Goal: Information Seeking & Learning: Learn about a topic

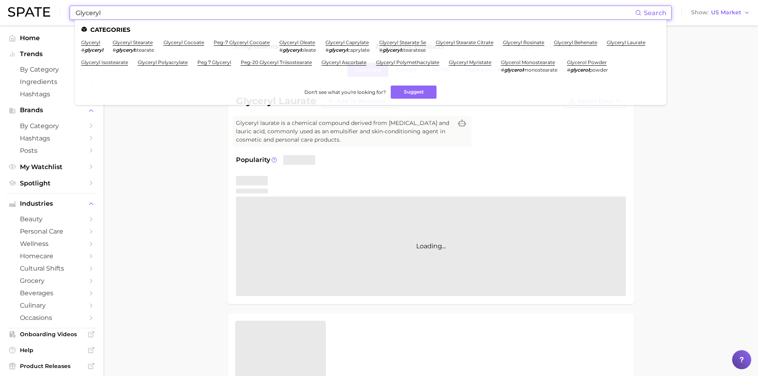
click at [129, 16] on input "Glyceryl" at bounding box center [355, 13] width 560 height 14
click at [95, 13] on input "Glyceryl" at bounding box center [355, 13] width 560 height 14
paste input "[MEDICAL_DATA]"
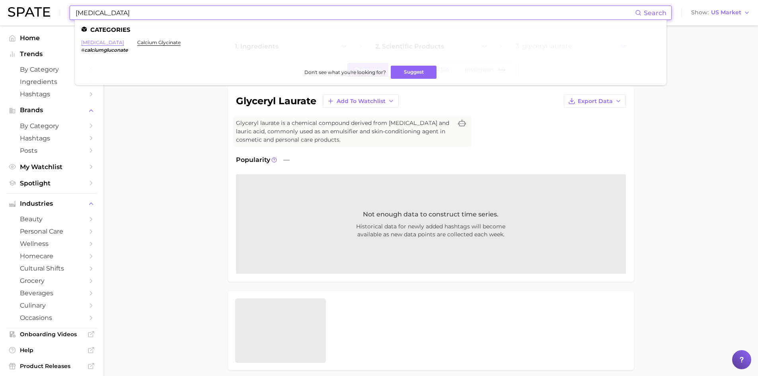
type input "[MEDICAL_DATA]"
click at [105, 43] on link "[MEDICAL_DATA]" at bounding box center [102, 42] width 43 height 6
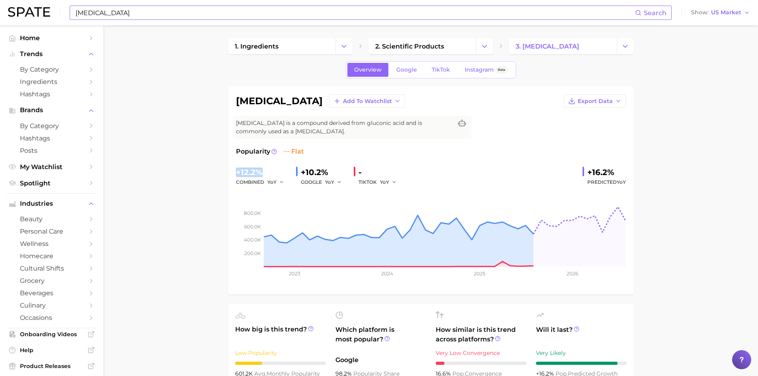
drag, startPoint x: 267, startPoint y: 175, endPoint x: 234, endPoint y: 173, distance: 33.5
click at [234, 173] on div "[MEDICAL_DATA] Add to Watchlist Export Data [MEDICAL_DATA] is a compound derive…" at bounding box center [431, 190] width 406 height 208
copy div "+12.2%"
click at [606, 104] on span "Export Data" at bounding box center [595, 101] width 35 height 7
click at [599, 131] on span "Time Series Image" at bounding box center [578, 130] width 53 height 7
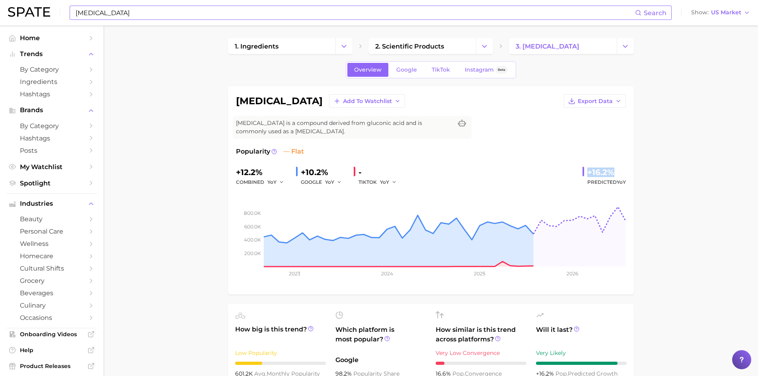
drag, startPoint x: 586, startPoint y: 173, endPoint x: 615, endPoint y: 175, distance: 29.5
click at [615, 175] on div "+16.2% Predicted YoY" at bounding box center [603, 176] width 43 height 21
copy div "+16.2%"
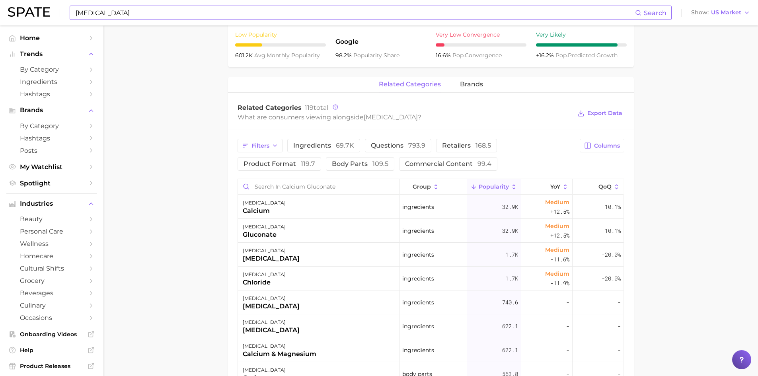
scroll to position [358, 0]
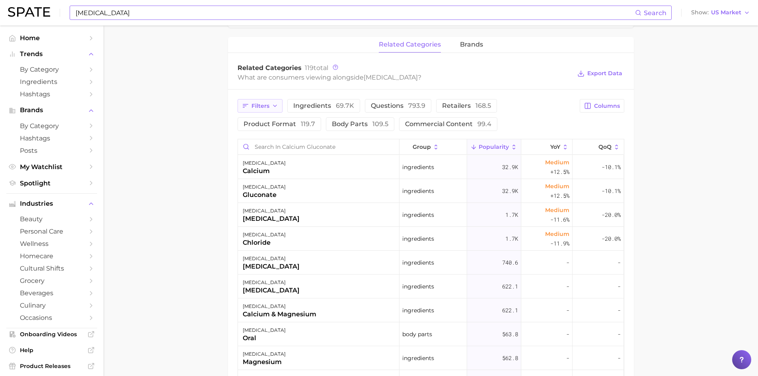
click at [265, 108] on span "Filters" at bounding box center [260, 106] width 18 height 7
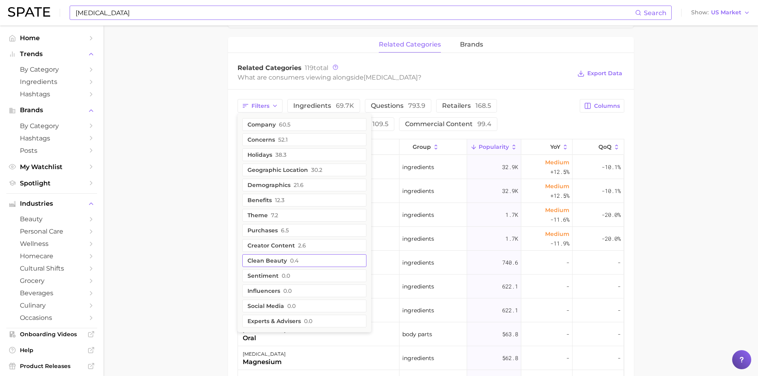
click at [266, 259] on button "clean beauty 0.4" at bounding box center [304, 260] width 124 height 13
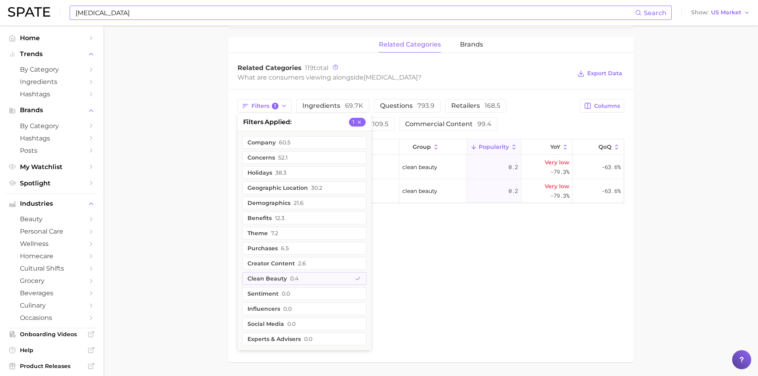
click at [499, 262] on div "related categories brands Related Categories 119 total What are consumers viewi…" at bounding box center [431, 199] width 406 height 325
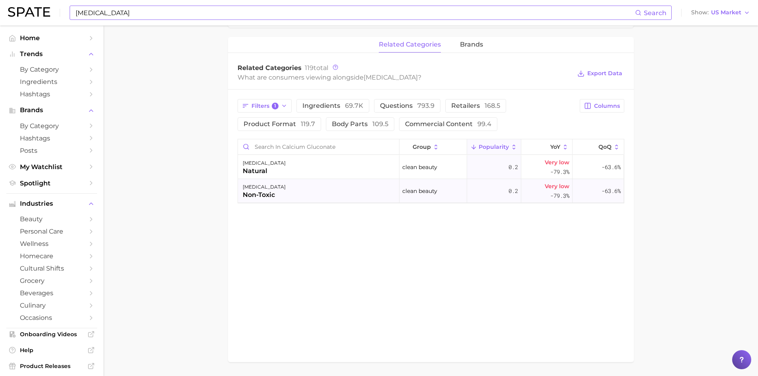
click at [266, 191] on div "non-toxic" at bounding box center [264, 195] width 43 height 10
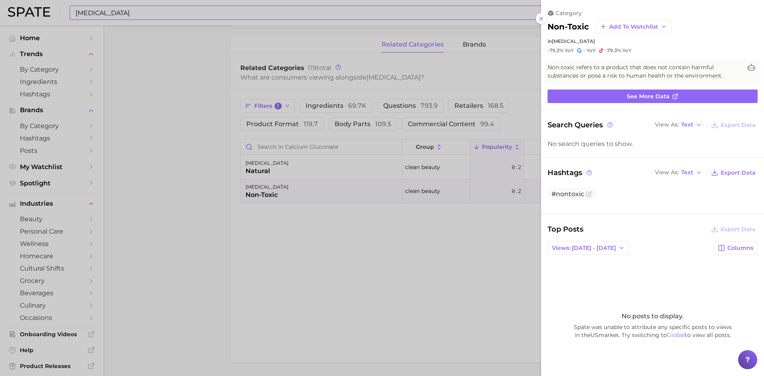
click at [540, 18] on icon at bounding box center [541, 19] width 6 height 6
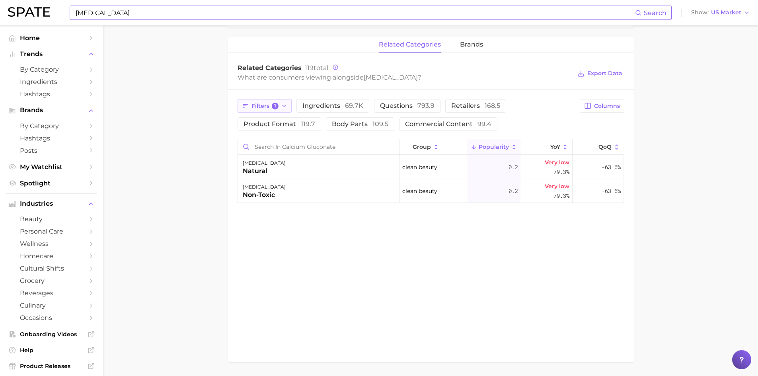
click at [285, 109] on icon "button" at bounding box center [284, 106] width 6 height 6
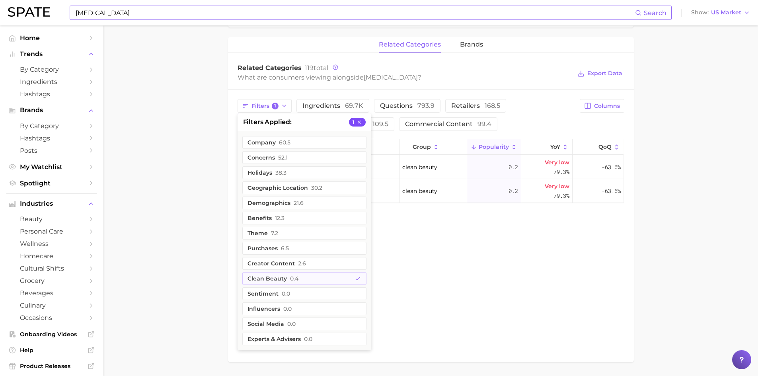
click at [362, 122] on button "1" at bounding box center [357, 122] width 17 height 9
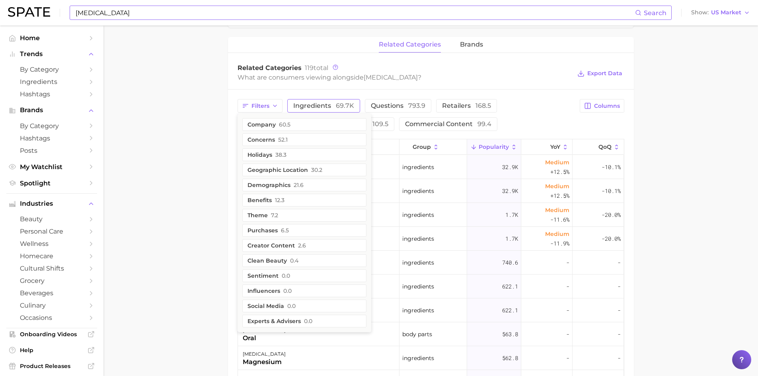
click at [319, 107] on span "ingredients 69.7k" at bounding box center [323, 106] width 61 height 6
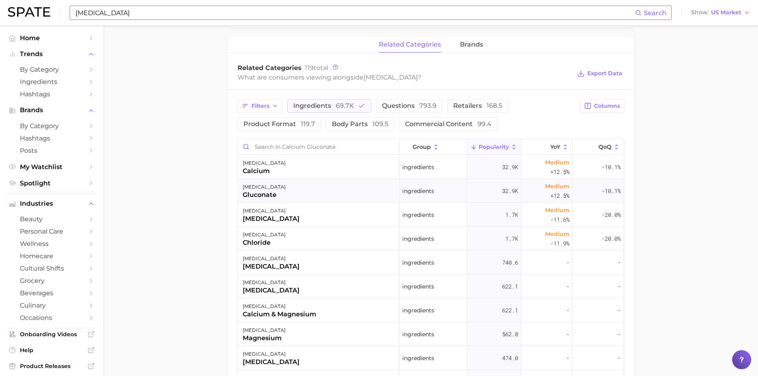
click at [265, 196] on div "gluconate" at bounding box center [264, 195] width 43 height 10
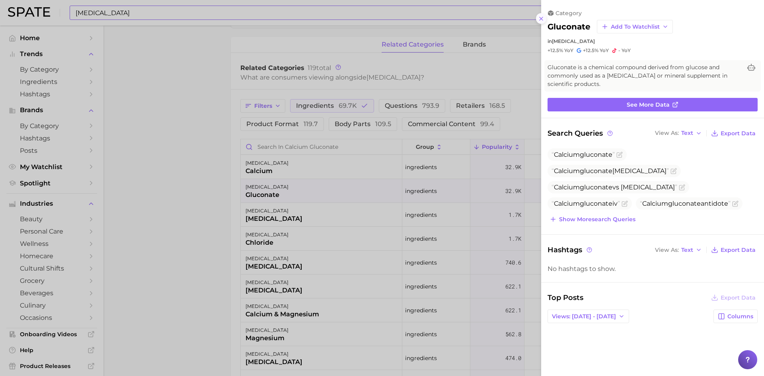
click at [542, 19] on icon at bounding box center [541, 19] width 6 height 6
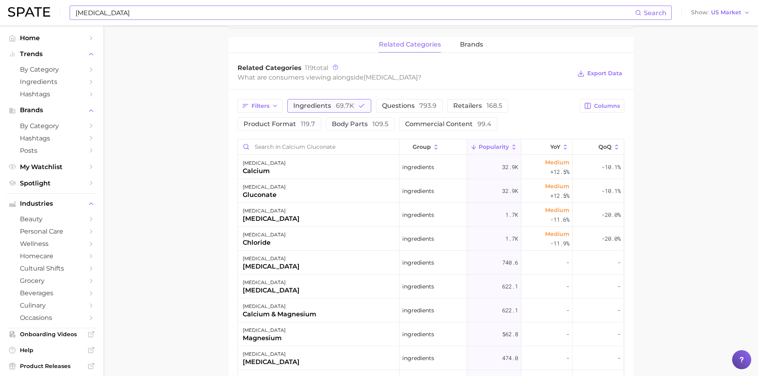
click at [360, 104] on icon "button" at bounding box center [361, 105] width 7 height 7
click at [277, 108] on icon "button" at bounding box center [275, 106] width 6 height 6
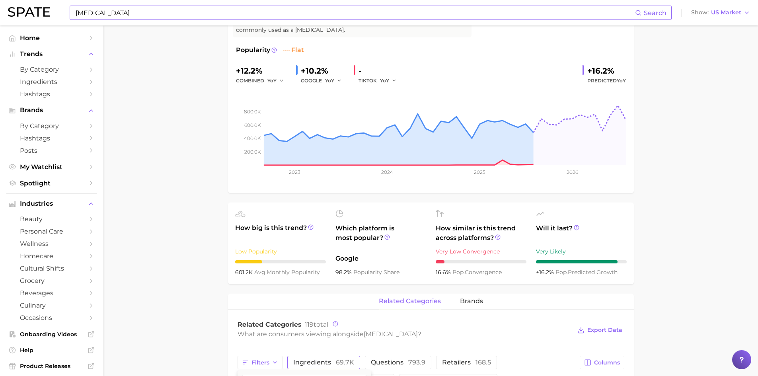
scroll to position [0, 0]
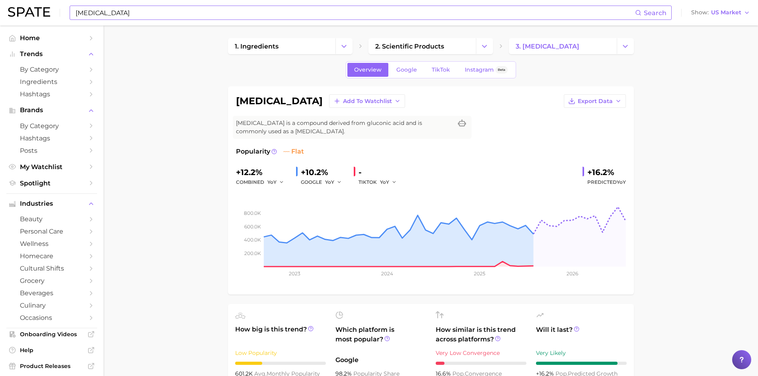
drag, startPoint x: 237, startPoint y: 123, endPoint x: 370, endPoint y: 136, distance: 133.9
click at [370, 136] on div "[MEDICAL_DATA] is a compound derived from gluconic acid and is commonly used as…" at bounding box center [352, 127] width 239 height 23
copy span "[MEDICAL_DATA] is a compound derived from gluconic acid and is commonly used as…"
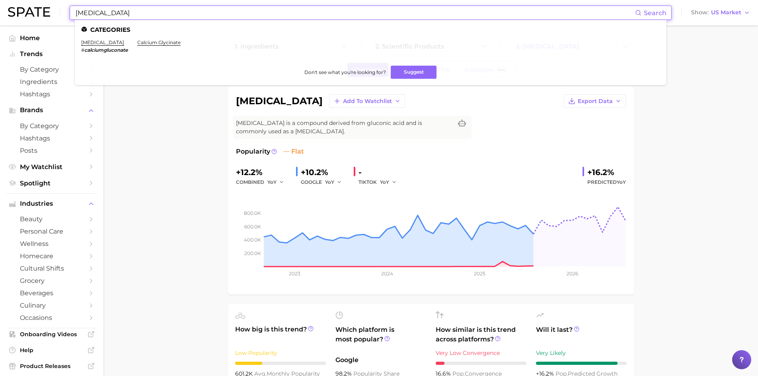
drag, startPoint x: 167, startPoint y: 17, endPoint x: 39, endPoint y: -12, distance: 131.8
click at [39, 0] on html "[MEDICAL_DATA] Search Categories [MEDICAL_DATA] # calciumgluconate calcium glyc…" at bounding box center [379, 188] width 758 height 376
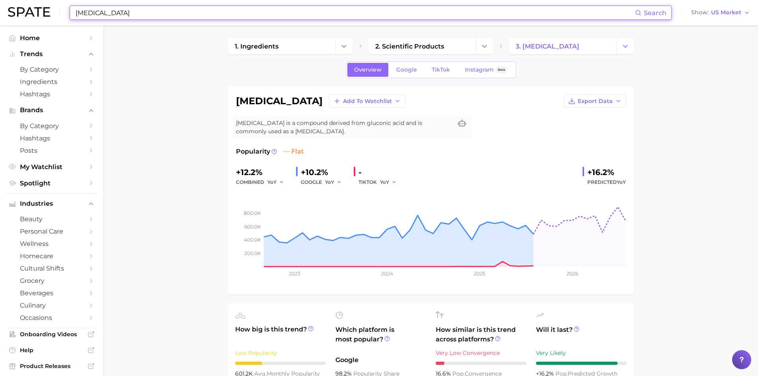
paste input "holesterol"
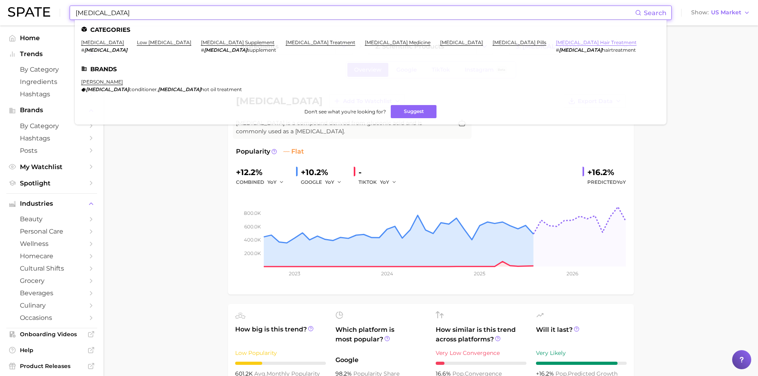
type input "[MEDICAL_DATA]"
click at [556, 44] on link "[MEDICAL_DATA] hair treatment" at bounding box center [596, 42] width 81 height 6
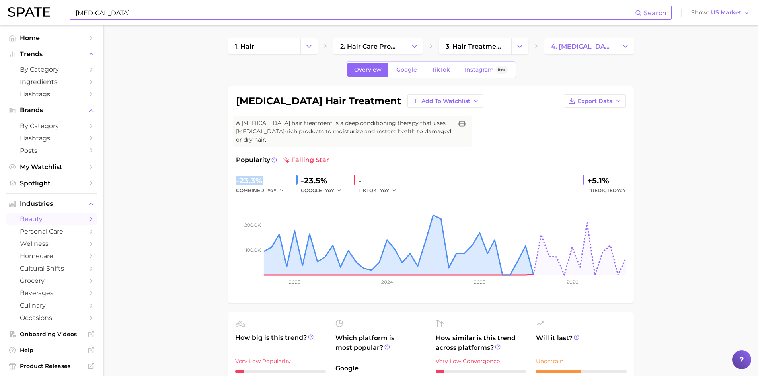
drag, startPoint x: 261, startPoint y: 181, endPoint x: 231, endPoint y: 181, distance: 30.2
click at [231, 181] on div "[MEDICAL_DATA] hair treatment Add to Watchlist Export Data A [MEDICAL_DATA] hai…" at bounding box center [431, 194] width 406 height 216
copy div "-23.3%"
click at [592, 104] on span "Export Data" at bounding box center [595, 101] width 35 height 7
click at [588, 130] on span "Time Series Image" at bounding box center [578, 130] width 53 height 7
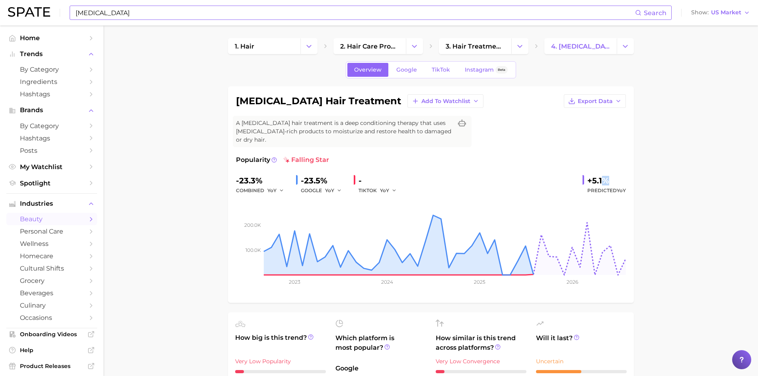
drag, startPoint x: 610, startPoint y: 181, endPoint x: 599, endPoint y: 181, distance: 10.4
click at [599, 181] on div "+5.1%" at bounding box center [606, 180] width 39 height 13
drag, startPoint x: 610, startPoint y: 182, endPoint x: 583, endPoint y: 175, distance: 28.0
click at [583, 175] on div "+5.1% Predicted YoY" at bounding box center [603, 184] width 43 height 21
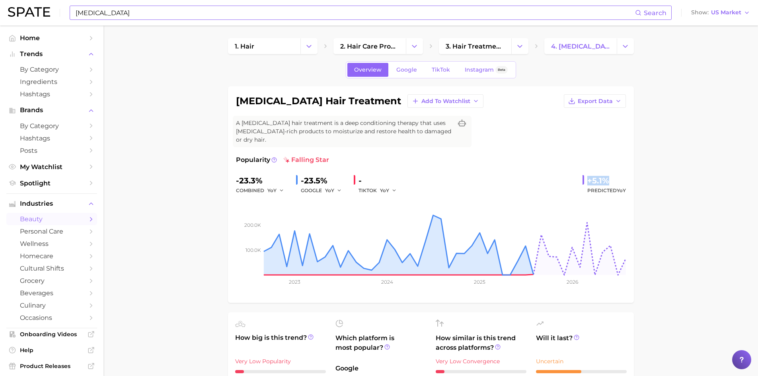
copy div "+5.1%"
click at [93, 11] on input "[MEDICAL_DATA]" at bounding box center [355, 13] width 560 height 14
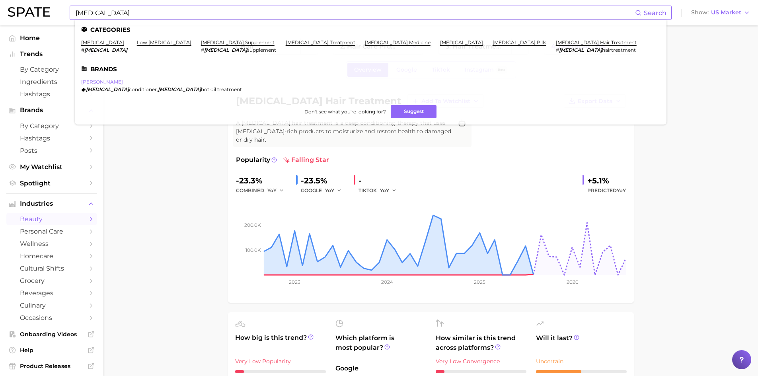
click at [95, 81] on link "[PERSON_NAME]" at bounding box center [102, 82] width 42 height 6
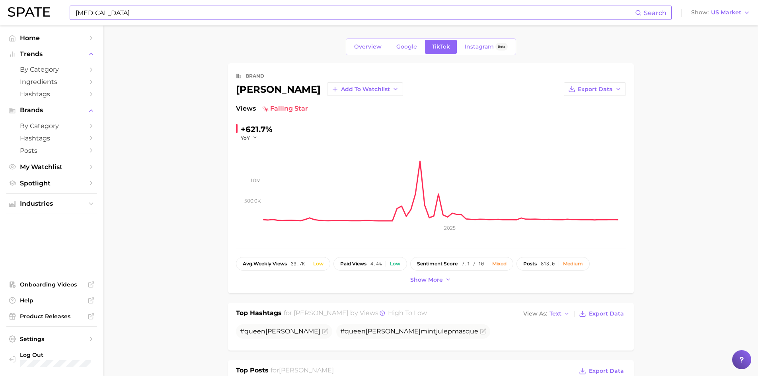
click at [87, 9] on input "[MEDICAL_DATA]" at bounding box center [355, 13] width 560 height 14
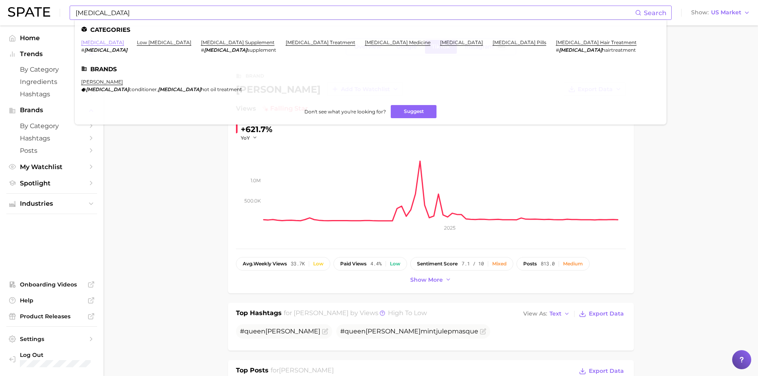
click at [94, 42] on link "[MEDICAL_DATA]" at bounding box center [102, 42] width 43 height 6
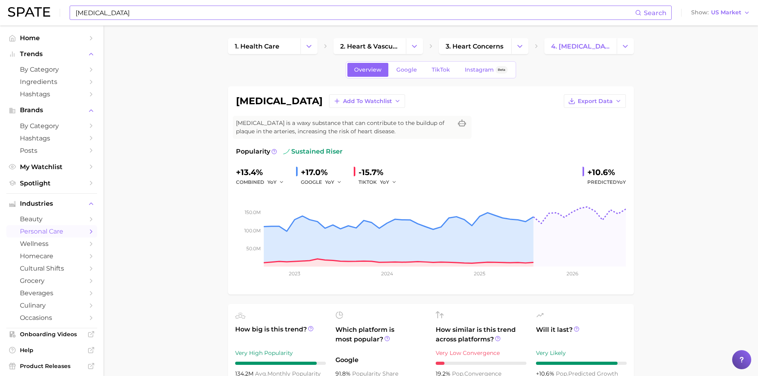
click at [95, 14] on input "[MEDICAL_DATA]" at bounding box center [355, 13] width 560 height 14
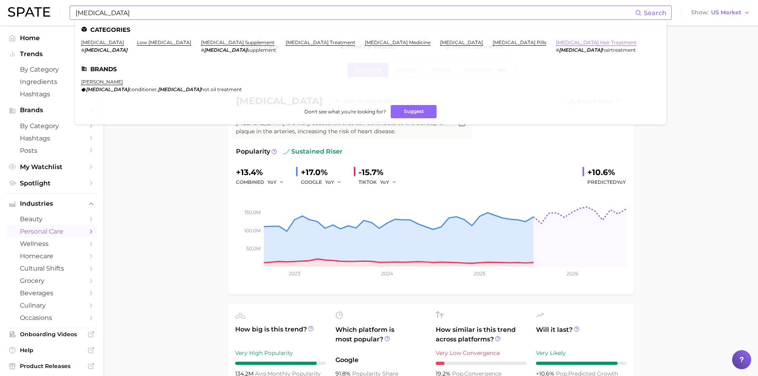
click at [556, 42] on link "[MEDICAL_DATA] hair treatment" at bounding box center [596, 42] width 81 height 6
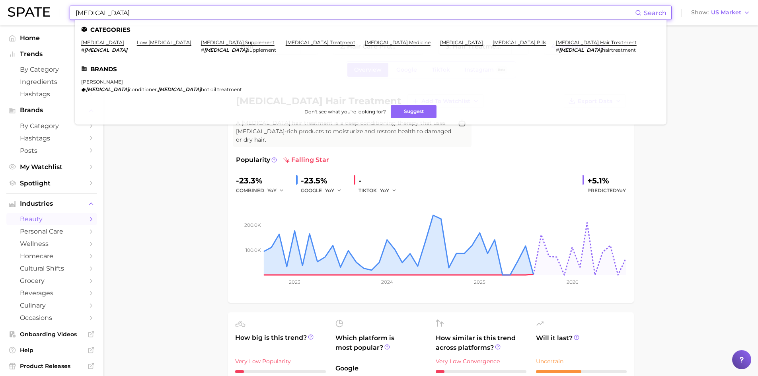
drag, startPoint x: 122, startPoint y: 13, endPoint x: 59, endPoint y: -1, distance: 64.3
click at [59, 0] on html "[MEDICAL_DATA] Search Categories [MEDICAL_DATA] # [MEDICAL_DATA] low [MEDICAL_D…" at bounding box center [379, 188] width 758 height 376
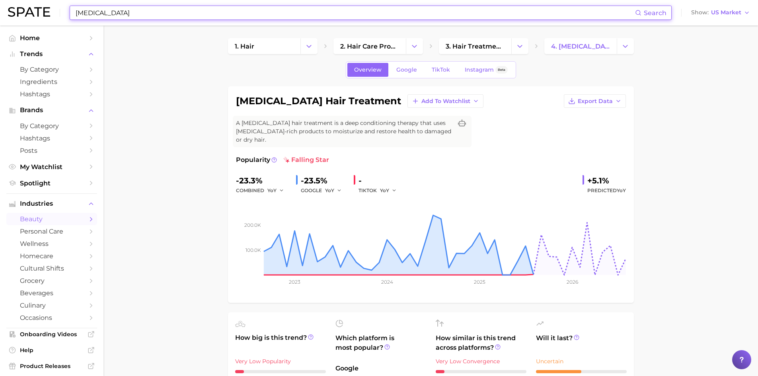
paste input "Ethyl Linoleate"
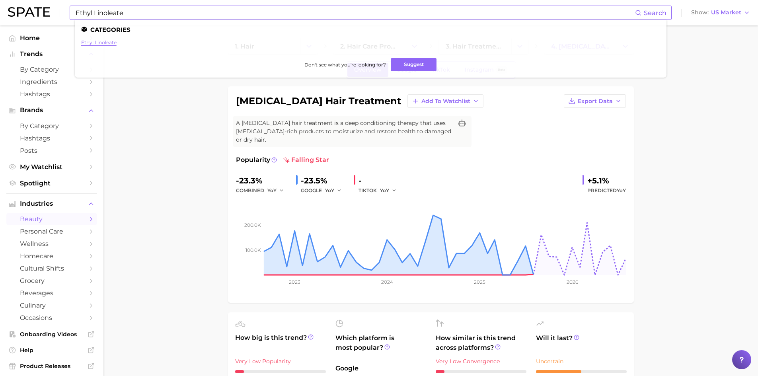
click at [97, 43] on link "ethyl linoleate" at bounding box center [98, 42] width 35 height 6
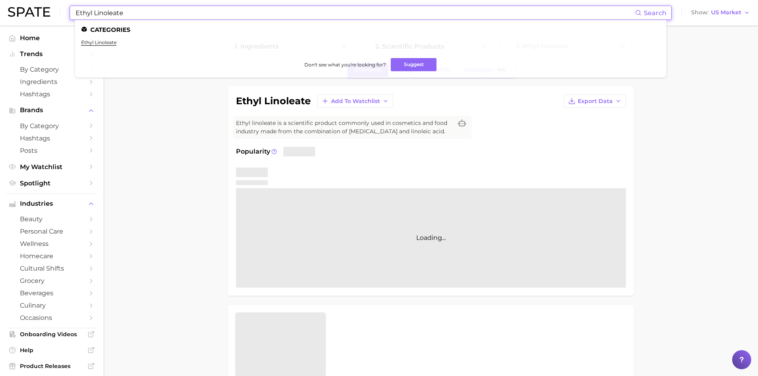
drag, startPoint x: 129, startPoint y: 14, endPoint x: 67, endPoint y: 16, distance: 61.7
click at [67, 16] on div "Ethyl Linoleate Search Categories ethyl linoleate Don't see what you're looking…" at bounding box center [379, 12] width 742 height 25
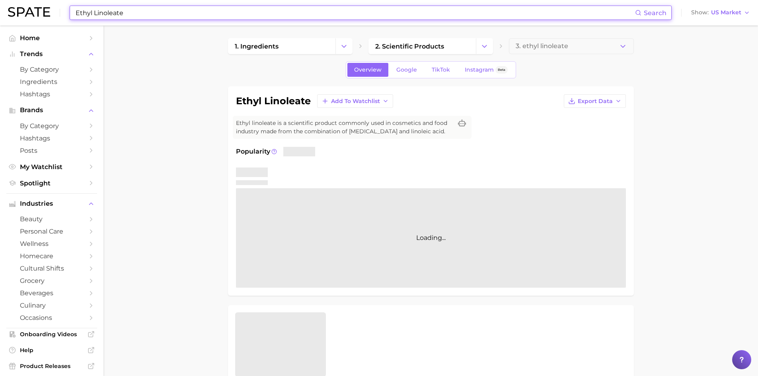
paste input "Hydrogenated [MEDICAL_DATA]"
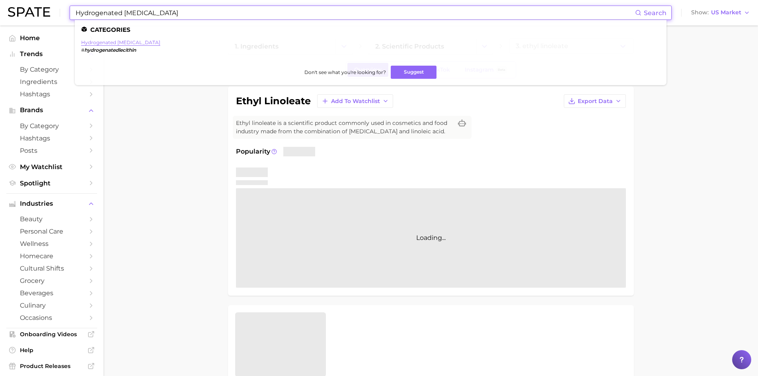
click at [105, 43] on link "hydrogenated [MEDICAL_DATA]" at bounding box center [120, 42] width 79 height 6
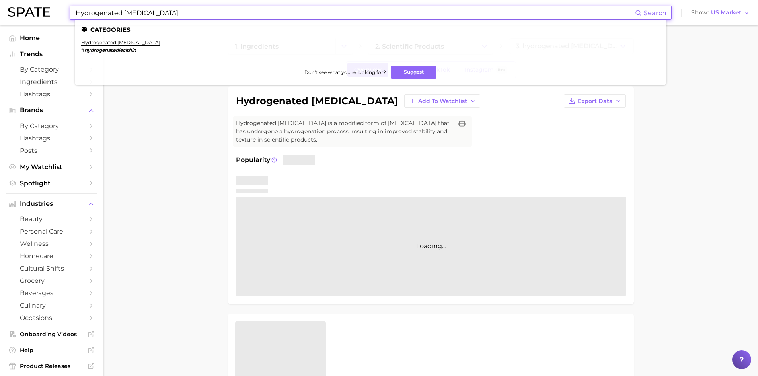
drag, startPoint x: 159, startPoint y: 17, endPoint x: 52, endPoint y: 11, distance: 106.8
click at [52, 11] on div "Hydrogenated [MEDICAL_DATA] Search Categories hydrogenated [MEDICAL_DATA] # hyd…" at bounding box center [379, 12] width 742 height 25
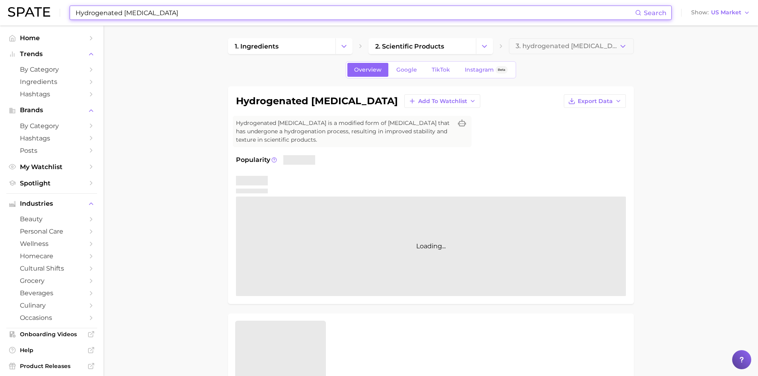
paste input "xyacetophenone"
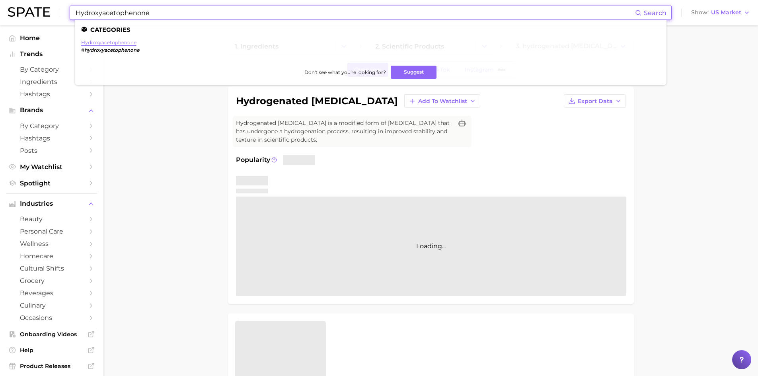
click at [127, 43] on link "hydroxyacetophenone" at bounding box center [108, 42] width 55 height 6
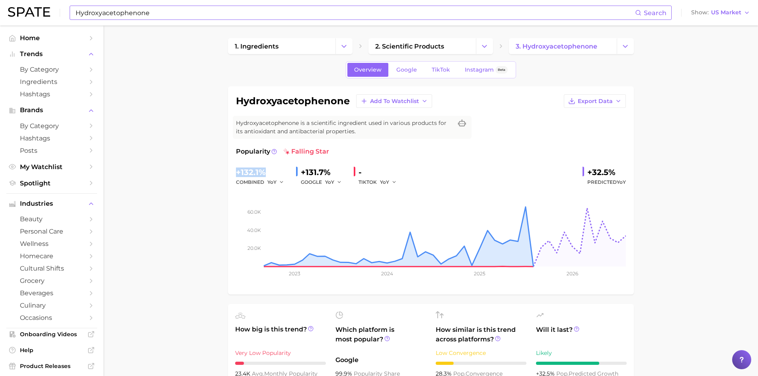
drag, startPoint x: 267, startPoint y: 173, endPoint x: 230, endPoint y: 170, distance: 36.3
click at [230, 170] on div "hydroxyacetophenone Add to Watchlist Export Data Hydroxyacetophenone is a scien…" at bounding box center [431, 190] width 406 height 208
copy div "+132.1%"
click at [594, 102] on span "Export Data" at bounding box center [595, 101] width 35 height 7
click at [587, 131] on span "Time Series Image" at bounding box center [578, 130] width 53 height 7
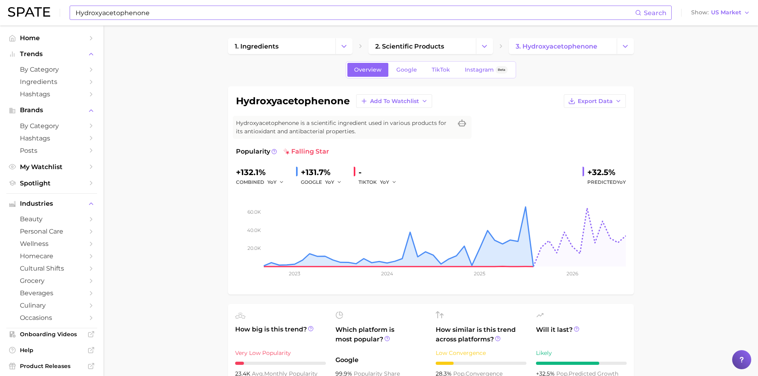
drag, startPoint x: 590, startPoint y: 173, endPoint x: 630, endPoint y: 172, distance: 40.6
click at [630, 172] on div "hydroxyacetophenone Add to Watchlist Export Data Hydroxyacetophenone is a scien…" at bounding box center [431, 190] width 406 height 208
drag, startPoint x: 588, startPoint y: 172, endPoint x: 619, endPoint y: 171, distance: 31.8
click at [619, 171] on div "+32.5%" at bounding box center [606, 172] width 39 height 13
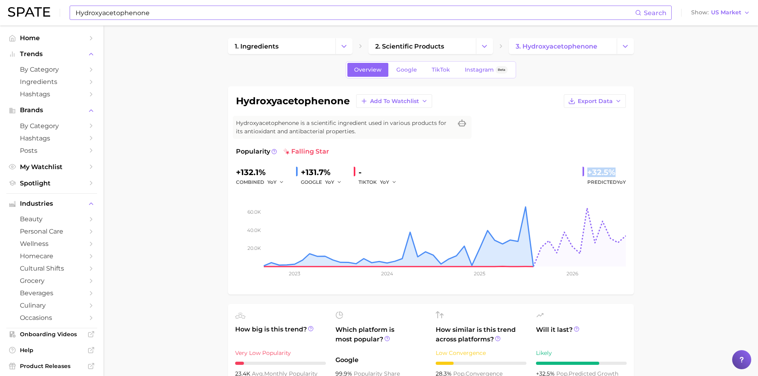
copy div "+32.5%"
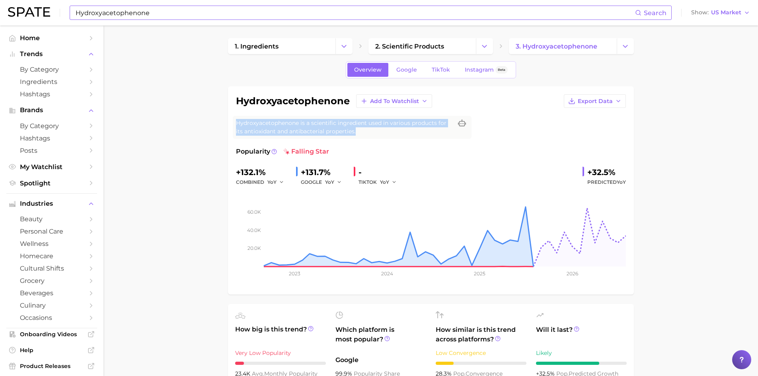
drag, startPoint x: 236, startPoint y: 125, endPoint x: 368, endPoint y: 130, distance: 133.0
click at [368, 130] on span "Hydroxyacetophenone is a scientific ingredient used in various products for its…" at bounding box center [344, 127] width 216 height 17
copy span "Hydroxyacetophenone is a scientific ingredient used in various products for its…"
click at [271, 127] on span "Hydroxyacetophenone is a scientific ingredient used in various products for its…" at bounding box center [344, 127] width 216 height 17
click at [241, 132] on span "Hydroxyacetophenone is a scientific ingredient used in various products for its…" at bounding box center [344, 127] width 216 height 17
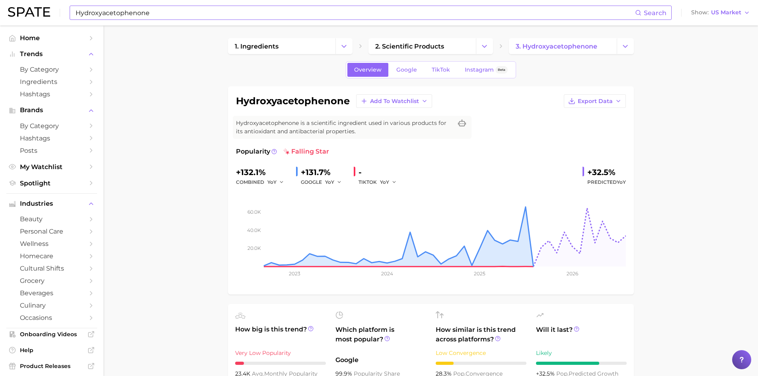
copy div "Hydroxyacetophenone is a scientific ingredient used in various products for its…"
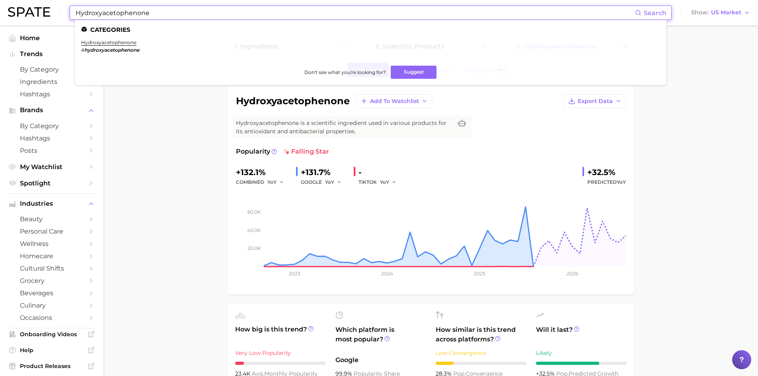
drag, startPoint x: 149, startPoint y: 12, endPoint x: 71, endPoint y: 3, distance: 78.9
click at [72, 3] on div "Hydroxyacetophenone Search Categories hydroxyacetophenone # hydroxyacetophenone…" at bounding box center [379, 12] width 742 height 25
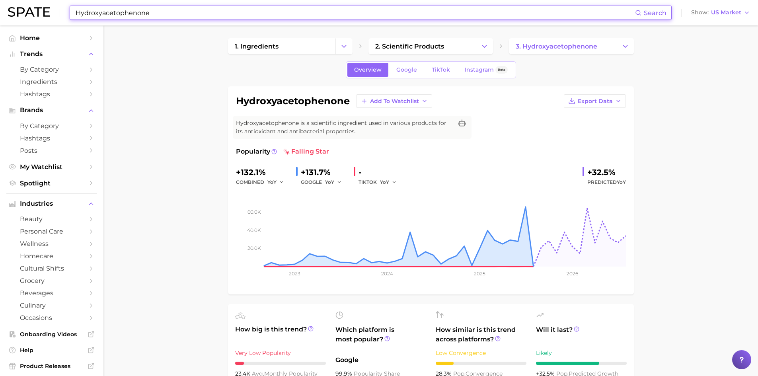
click at [159, 16] on input "Hydroxyacetophenone" at bounding box center [355, 13] width 560 height 14
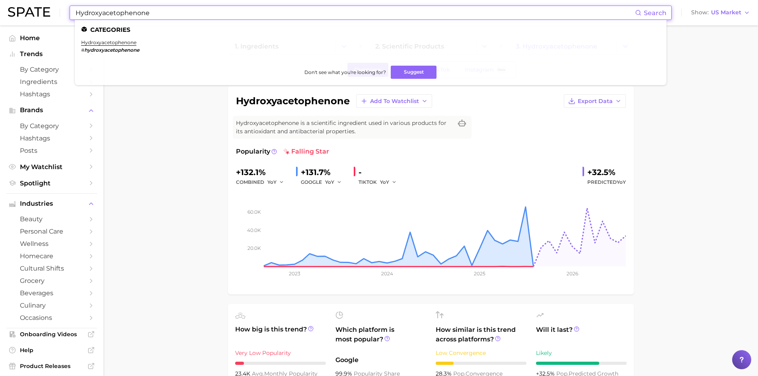
drag, startPoint x: 159, startPoint y: 14, endPoint x: 62, endPoint y: -1, distance: 98.1
click at [62, 0] on html "Hydroxyacetophenone Search Categories hydroxyacetophenone # hydroxyacetophenone…" at bounding box center [379, 188] width 758 height 376
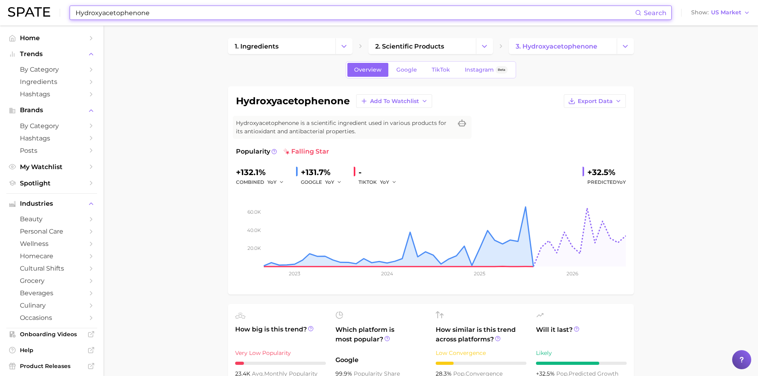
paste input "genated [MEDICAL_DATA]"
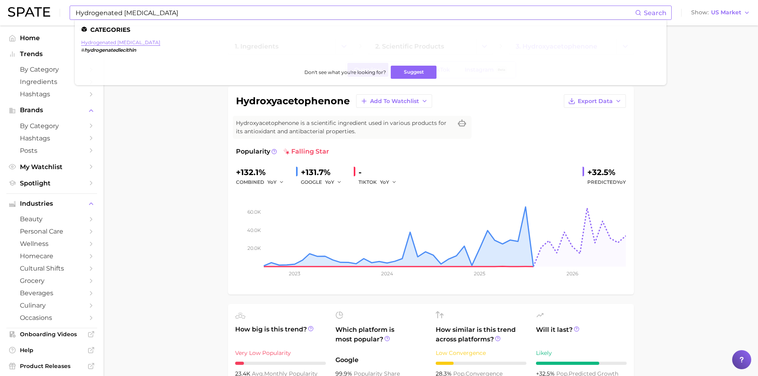
click at [117, 42] on link "hydrogenated [MEDICAL_DATA]" at bounding box center [120, 42] width 79 height 6
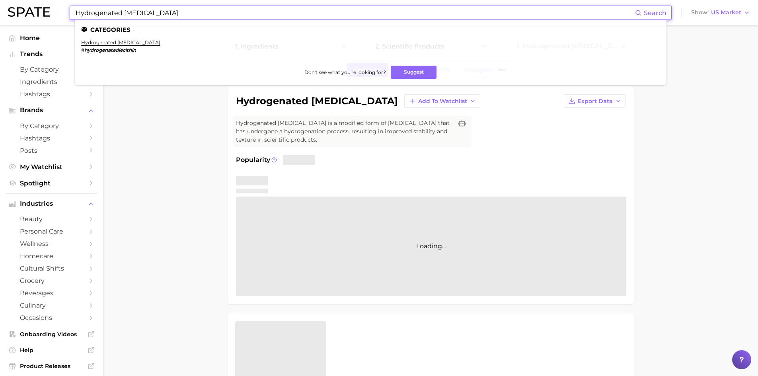
drag, startPoint x: 154, startPoint y: 13, endPoint x: 56, endPoint y: 4, distance: 98.7
click at [56, 4] on div "Hydrogenated [MEDICAL_DATA] Search Categories hydrogenated [MEDICAL_DATA] # hyd…" at bounding box center [379, 12] width 742 height 25
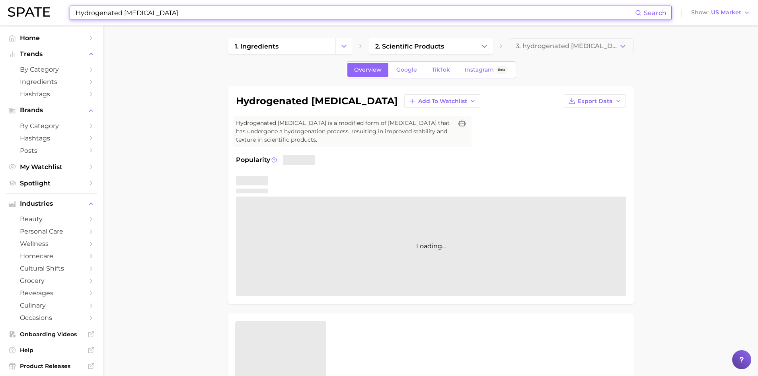
paste input "xyethyl Acrylate"
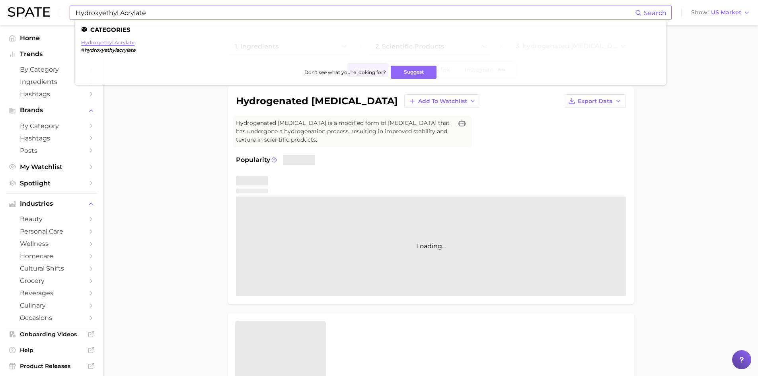
click at [97, 41] on link "hydroxyethyl acrylate" at bounding box center [107, 42] width 53 height 6
drag, startPoint x: 142, startPoint y: 14, endPoint x: 55, endPoint y: 2, distance: 87.6
click at [55, 2] on div "Hydroxyethyl Acrylate Search Categories hydroxyethyl acrylate # hydroxyethylacr…" at bounding box center [379, 12] width 742 height 25
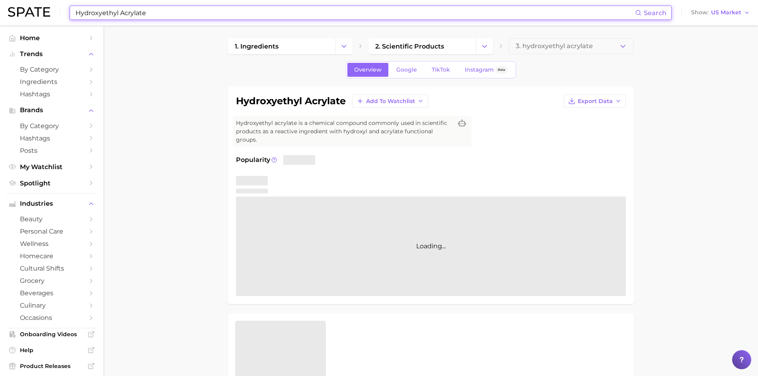
paste input "Phospholipids"
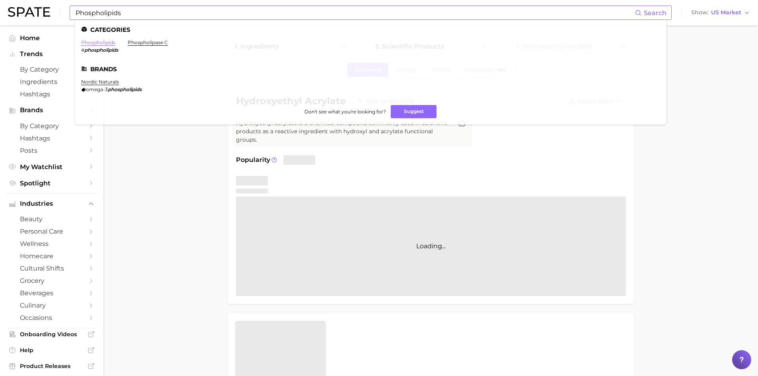
click at [105, 44] on link "phospholipids" at bounding box center [98, 42] width 34 height 6
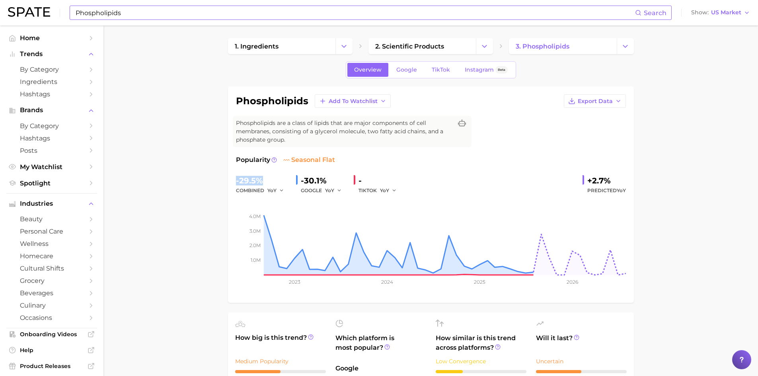
drag, startPoint x: 263, startPoint y: 183, endPoint x: 223, endPoint y: 183, distance: 39.8
click at [582, 100] on span "Export Data" at bounding box center [595, 101] width 35 height 7
click at [586, 129] on span "Time Series Image" at bounding box center [578, 130] width 53 height 7
click at [604, 191] on span "Predicted YoY" at bounding box center [606, 191] width 39 height 10
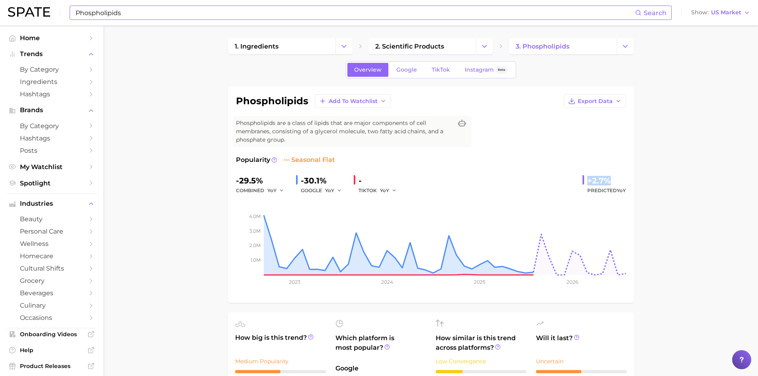
drag, startPoint x: 611, startPoint y: 181, endPoint x: 582, endPoint y: 182, distance: 29.5
click at [582, 182] on div "+2.7% Predicted YoY" at bounding box center [603, 184] width 43 height 21
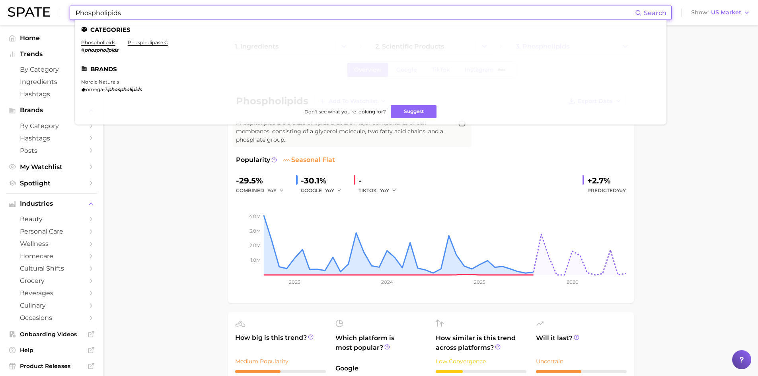
drag, startPoint x: 142, startPoint y: 15, endPoint x: 47, endPoint y: 6, distance: 95.1
click at [47, 6] on div "Phospholipids Search Categories phospholipids # phospholipids phospholipase c B…" at bounding box center [379, 12] width 742 height 25
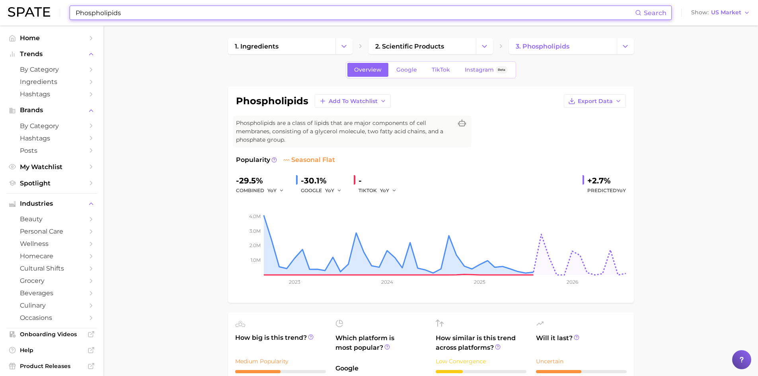
paste input "Sambucus Nigra Fruit Extract"
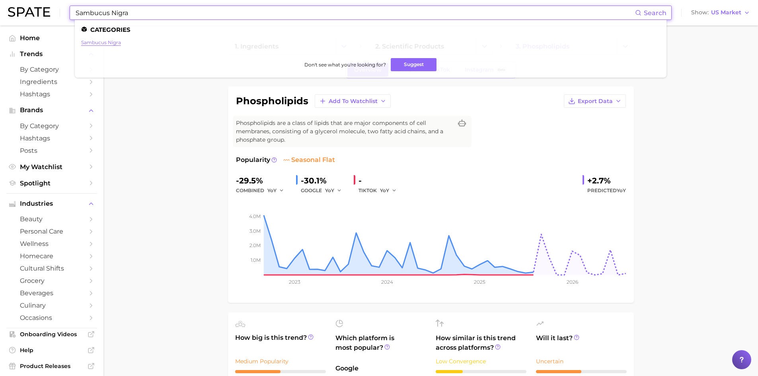
click at [86, 42] on link "sambucus nigra" at bounding box center [101, 42] width 40 height 6
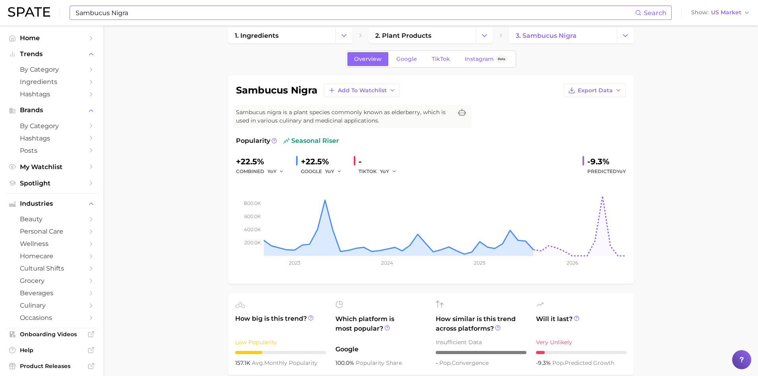
scroll to position [40, 0]
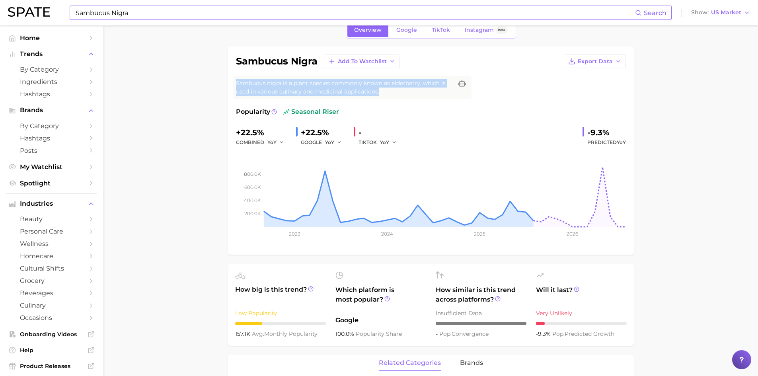
drag, startPoint x: 391, startPoint y: 95, endPoint x: 231, endPoint y: 83, distance: 160.4
click at [231, 83] on div "sambucus nigra Add to Watchlist Export Data Sambucus nigra is a plant species c…" at bounding box center [431, 151] width 406 height 208
click at [593, 61] on span "Export Data" at bounding box center [595, 61] width 35 height 7
click at [591, 88] on span "Time Series Image" at bounding box center [578, 90] width 53 height 7
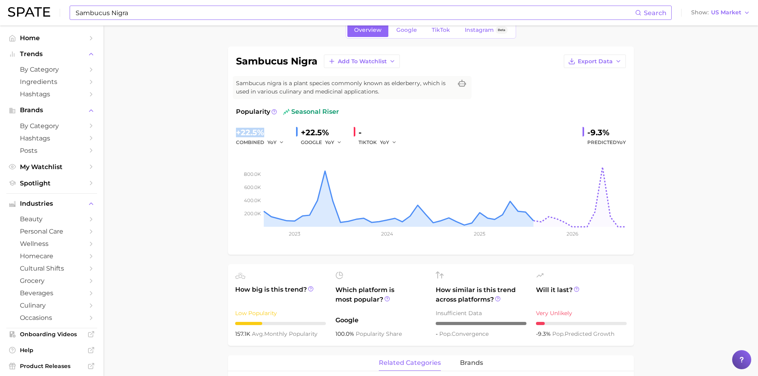
drag, startPoint x: 265, startPoint y: 135, endPoint x: 220, endPoint y: 134, distance: 44.6
drag, startPoint x: 607, startPoint y: 132, endPoint x: 579, endPoint y: 131, distance: 27.9
click at [579, 131] on div "+22.5% combined YoY +22.5% GOOGLE YoY - TIKTOK YoY -9.3% Predicted YoY" at bounding box center [431, 136] width 390 height 21
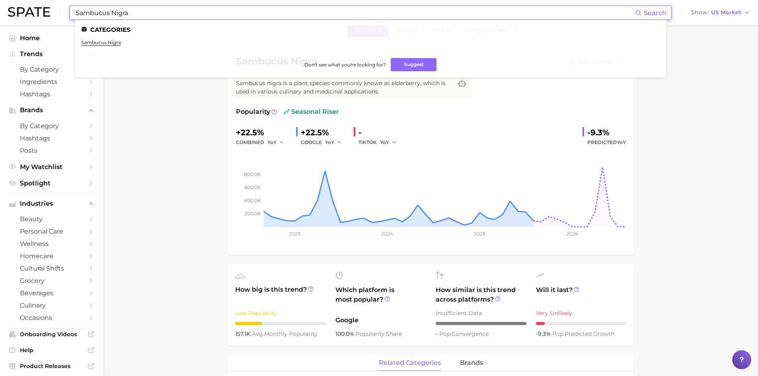
drag, startPoint x: 141, startPoint y: 14, endPoint x: 62, endPoint y: 3, distance: 79.6
click at [62, 3] on div "Sambucus Nigra Search Categories sambucus nigra Don't see what you're looking f…" at bounding box center [379, 12] width 742 height 25
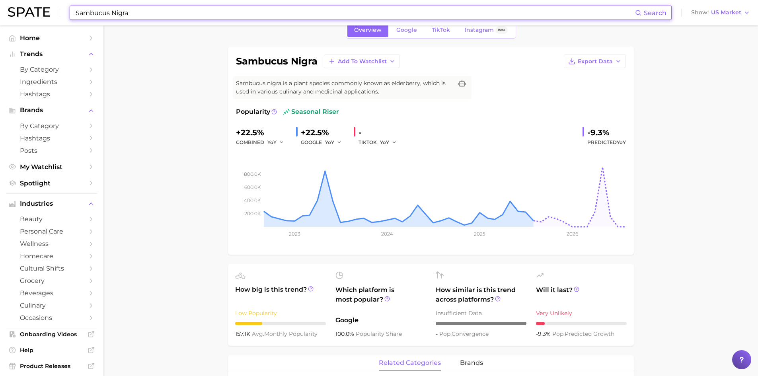
paste input "odium Polyacrylate"
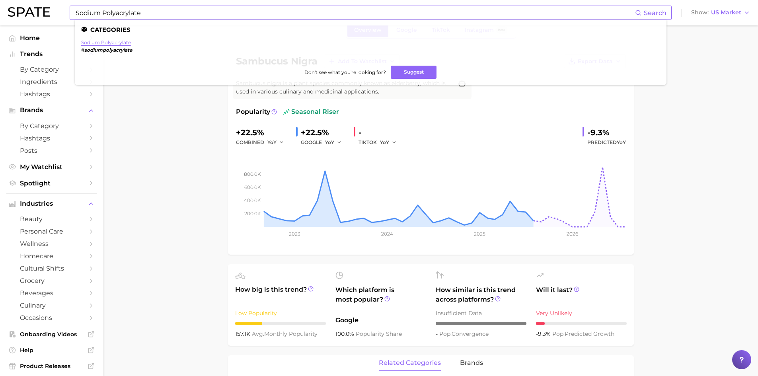
click at [109, 43] on link "sodium polyacrylate" at bounding box center [106, 42] width 50 height 6
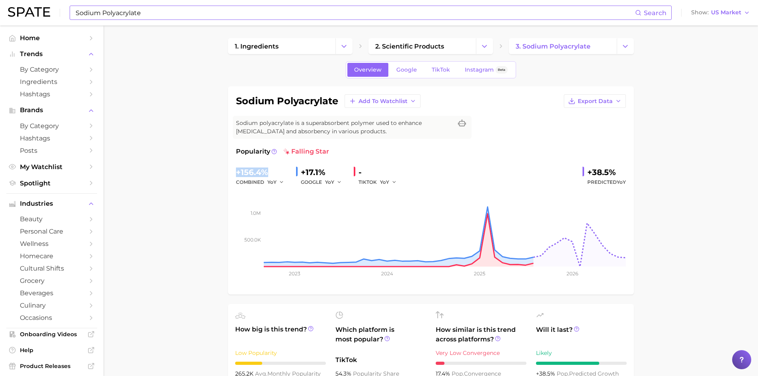
drag, startPoint x: 268, startPoint y: 171, endPoint x: 228, endPoint y: 169, distance: 39.8
click at [228, 169] on div "sodium polyacrylate Add to Watchlist Export Data Sodium polyacrylate is a super…" at bounding box center [431, 190] width 406 height 208
click at [602, 105] on button "Export Data" at bounding box center [595, 101] width 62 height 14
click at [595, 132] on span "Time Series Image" at bounding box center [578, 130] width 53 height 7
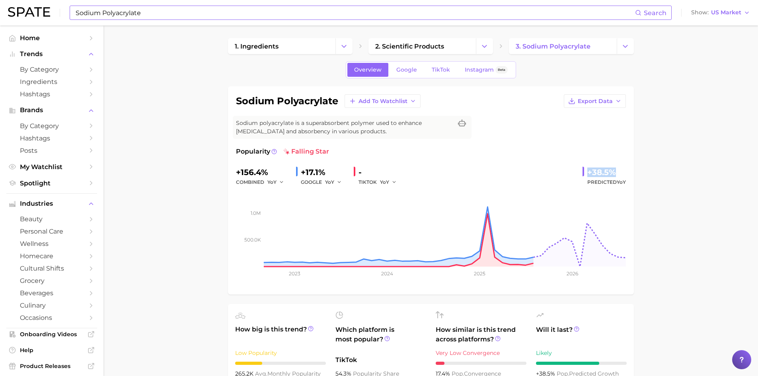
drag, startPoint x: 615, startPoint y: 173, endPoint x: 577, endPoint y: 179, distance: 39.1
click at [577, 179] on div "+156.4% combined YoY +17.1% GOOGLE YoY - TIKTOK YoY +38.5% Predicted YoY" at bounding box center [431, 176] width 390 height 21
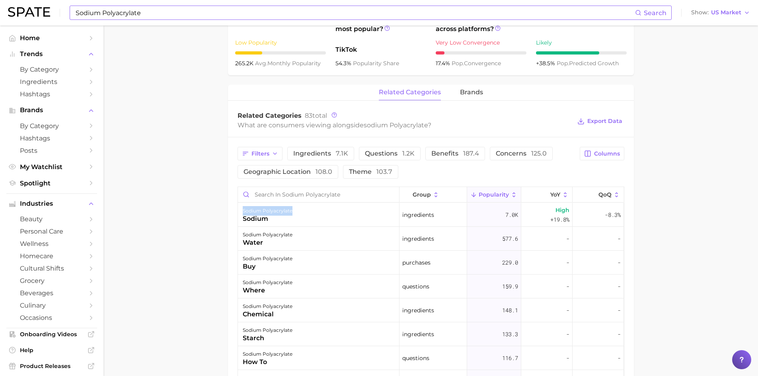
scroll to position [318, 0]
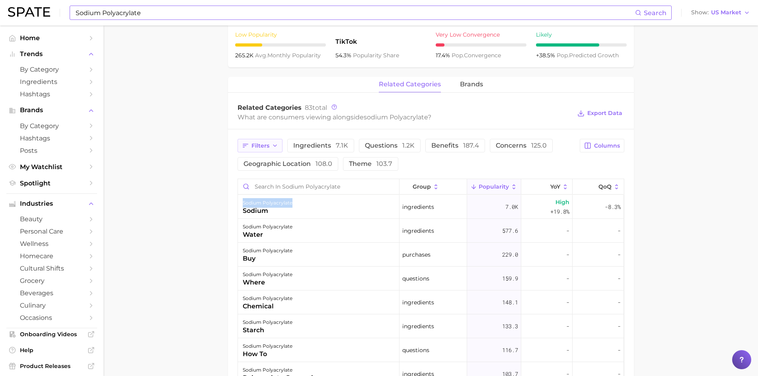
click at [256, 148] on span "Filters" at bounding box center [260, 145] width 18 height 7
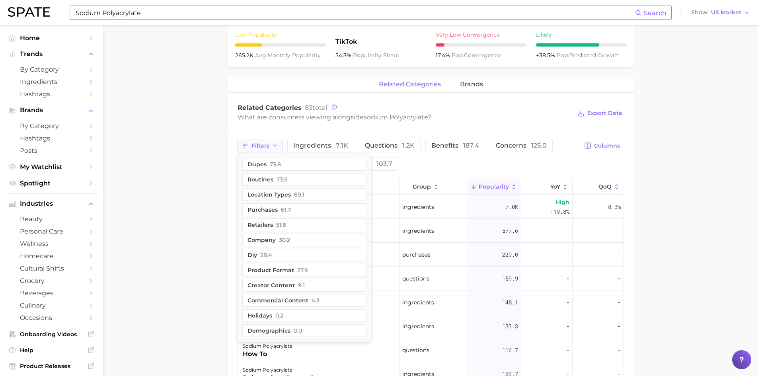
click at [256, 148] on span "Filters" at bounding box center [260, 145] width 18 height 7
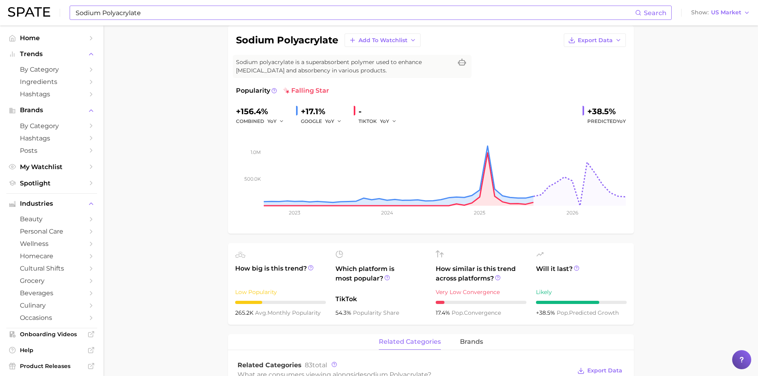
scroll to position [0, 0]
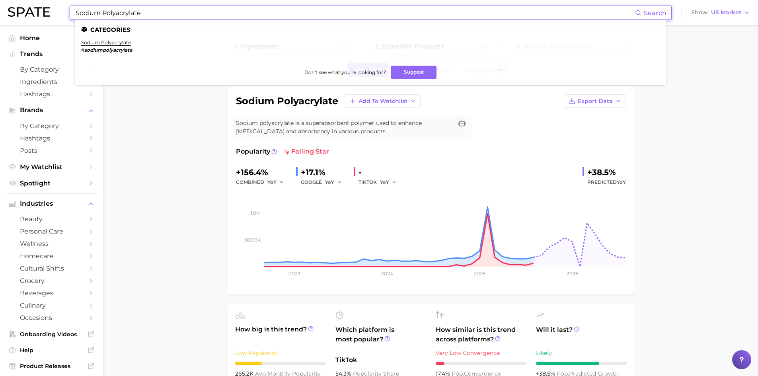
drag, startPoint x: 147, startPoint y: 12, endPoint x: 49, endPoint y: 8, distance: 97.9
click at [46, 8] on div "Sodium Polyacrylate Search Categories sodium polyacrylate # sodiumpolyacrylate …" at bounding box center [379, 12] width 742 height 25
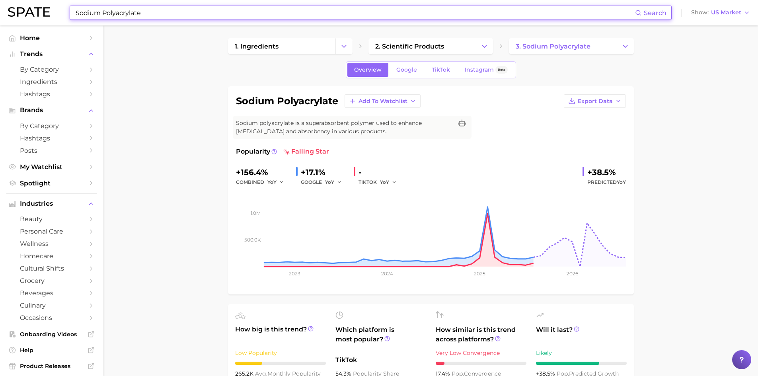
paste input "rbitan Palmit"
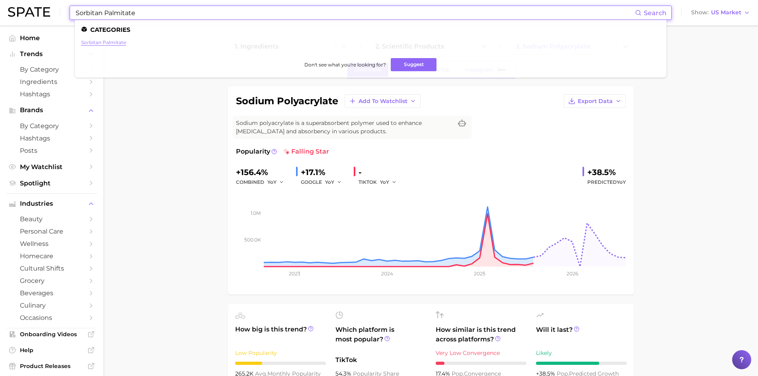
click at [99, 44] on link "sorbitan palmitate" at bounding box center [103, 42] width 45 height 6
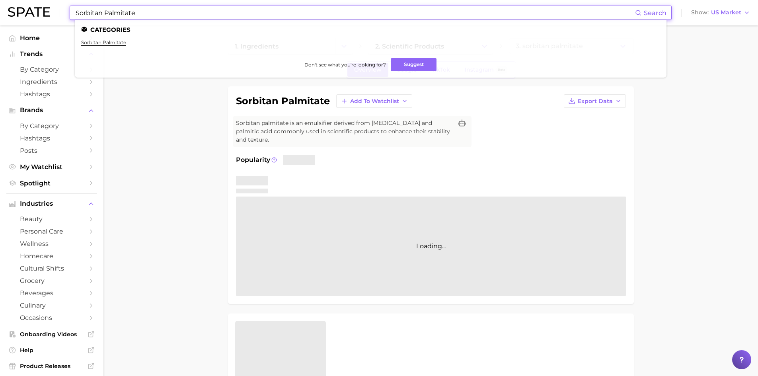
drag, startPoint x: 143, startPoint y: 11, endPoint x: 50, endPoint y: -3, distance: 94.5
click at [50, 0] on html "Sorbitan Palmitate Search Categories sorbitan palmitate Don't see what you're l…" at bounding box center [379, 188] width 758 height 376
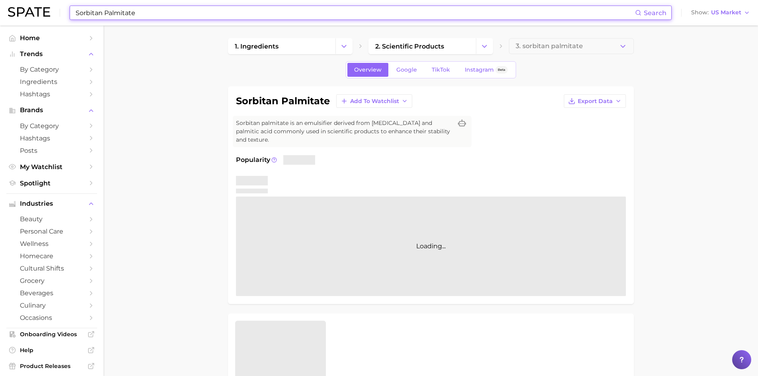
paste input "Undaria Pinnatifida Extract"
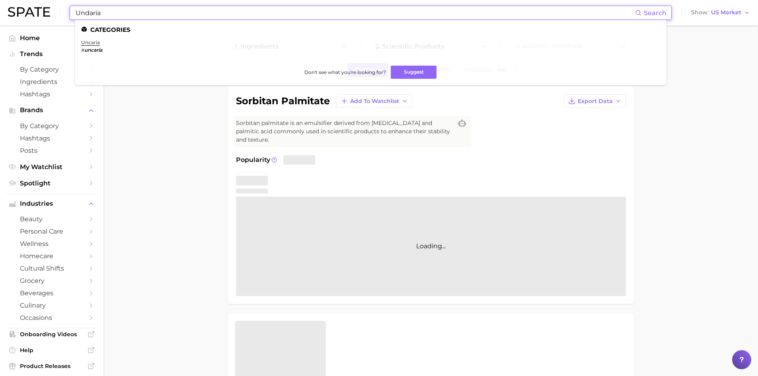
drag, startPoint x: 113, startPoint y: 14, endPoint x: 67, endPoint y: 12, distance: 46.2
click at [67, 12] on div "Undaria Search Categories uncaria # uncaria Don't see what you're looking for? …" at bounding box center [379, 12] width 742 height 25
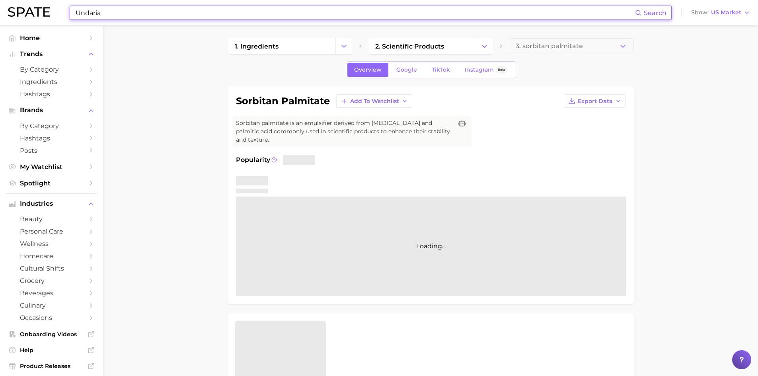
paste input "Wakame Seaweed"
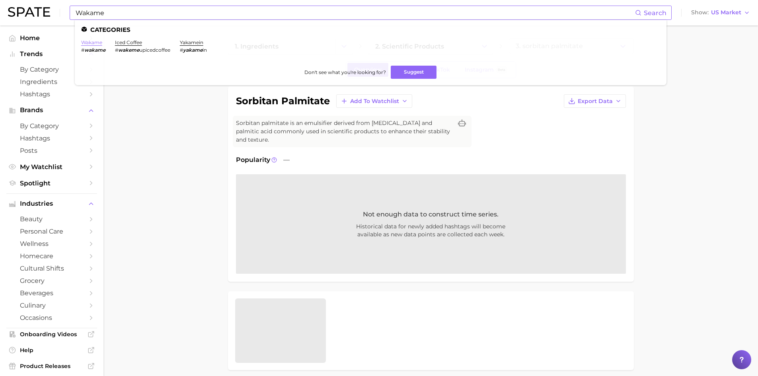
click at [93, 44] on link "wakame" at bounding box center [91, 42] width 21 height 6
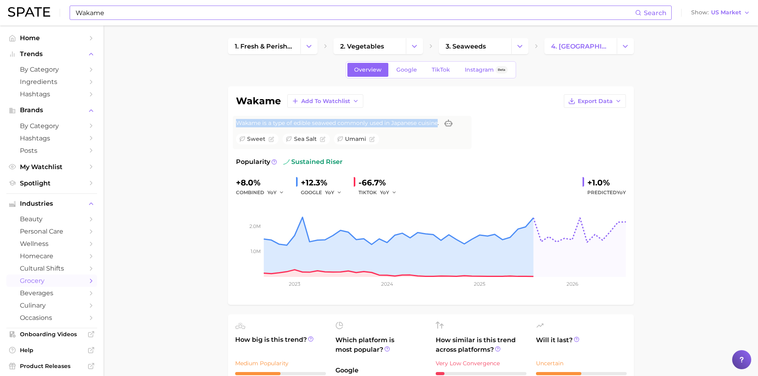
drag, startPoint x: 236, startPoint y: 123, endPoint x: 439, endPoint y: 121, distance: 202.5
click at [439, 121] on span "Wakame is a type of edible seaweed commonly used in Japanese cuisine." at bounding box center [337, 123] width 203 height 8
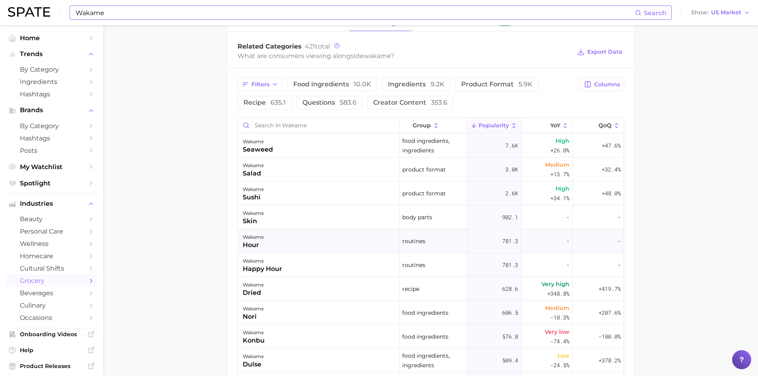
scroll to position [358, 0]
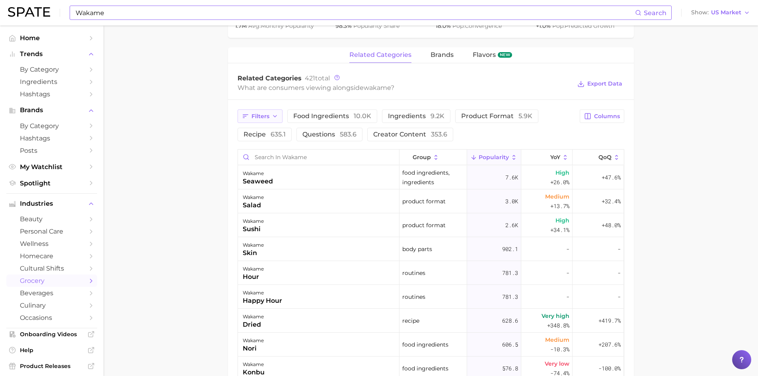
click at [275, 116] on polyline "button" at bounding box center [274, 116] width 3 height 2
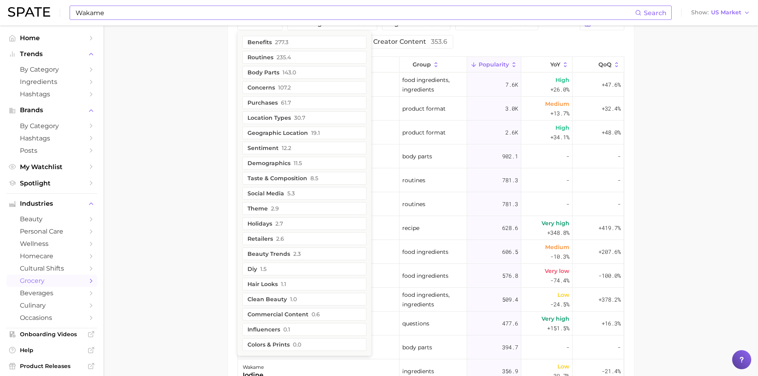
scroll to position [477, 0]
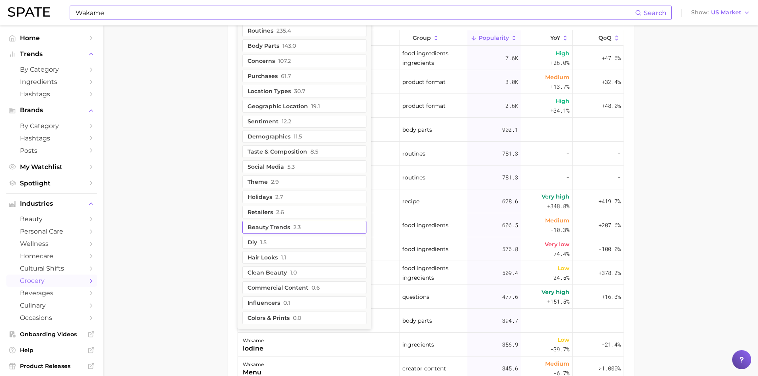
click at [269, 229] on button "beauty trends 2.3" at bounding box center [304, 227] width 124 height 13
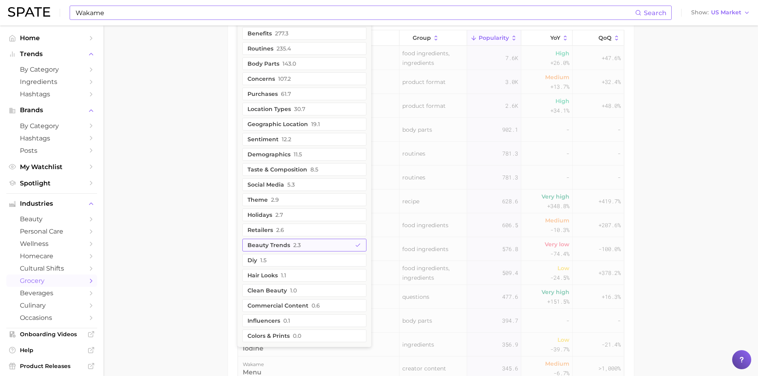
scroll to position [448, 0]
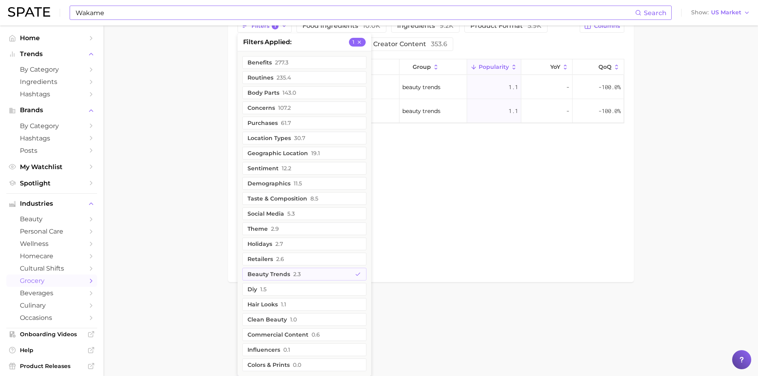
click at [404, 198] on div "related categories brands Flavors new Related Categories 421 total What are con…" at bounding box center [431, 119] width 406 height 325
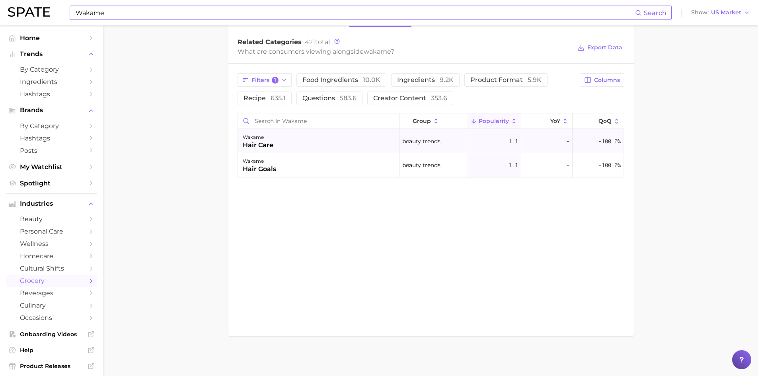
click at [292, 144] on div "wakame hair care" at bounding box center [319, 141] width 162 height 24
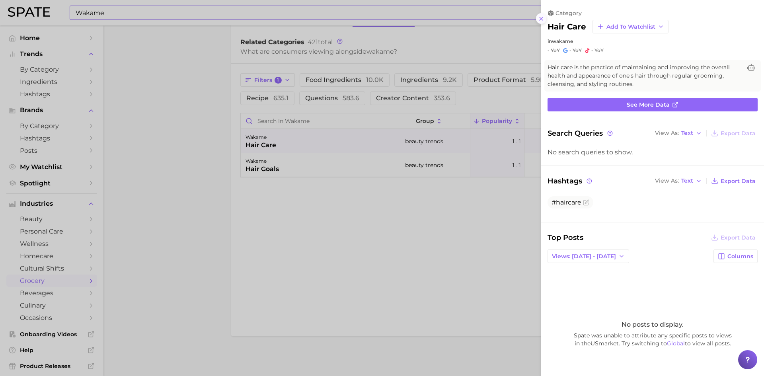
click at [541, 16] on icon at bounding box center [541, 19] width 6 height 6
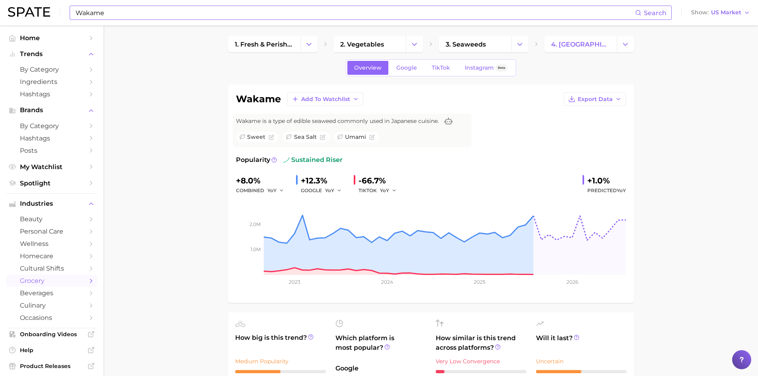
scroll to position [0, 0]
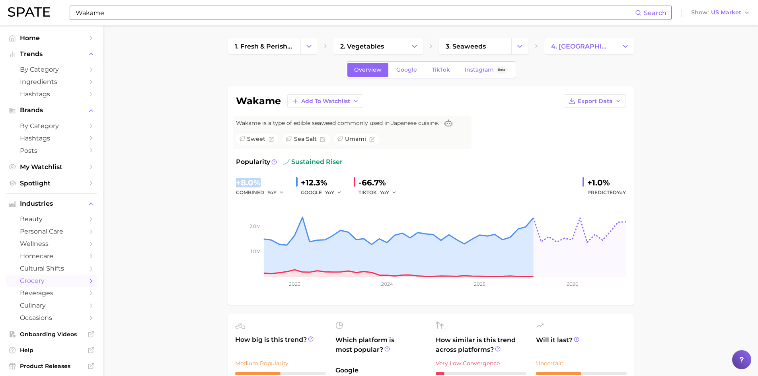
drag, startPoint x: 262, startPoint y: 183, endPoint x: 229, endPoint y: 181, distance: 33.0
click at [229, 181] on div "wakame Add to Watchlist Export Data Wakame is a type of edible seaweed commonly…" at bounding box center [431, 195] width 406 height 218
click at [581, 101] on span "Export Data" at bounding box center [595, 101] width 35 height 7
click at [568, 129] on span "Time Series Image" at bounding box center [578, 130] width 53 height 7
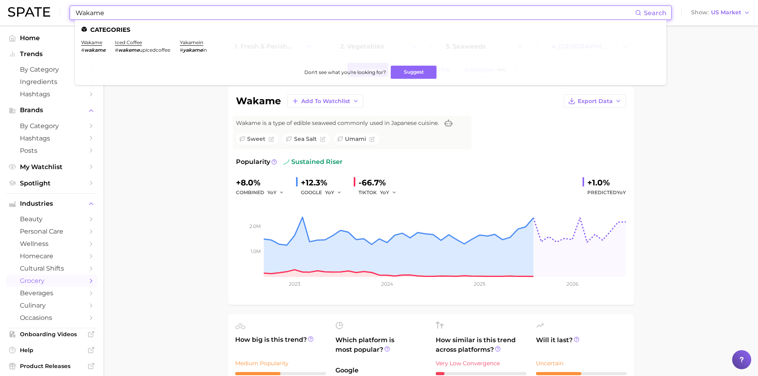
drag, startPoint x: 121, startPoint y: 15, endPoint x: 38, endPoint y: 3, distance: 83.3
click at [38, 3] on div "Wakame Search Categories wakame # wakame iced coffee # wakeme upicedcoffee yaka…" at bounding box center [379, 12] width 742 height 25
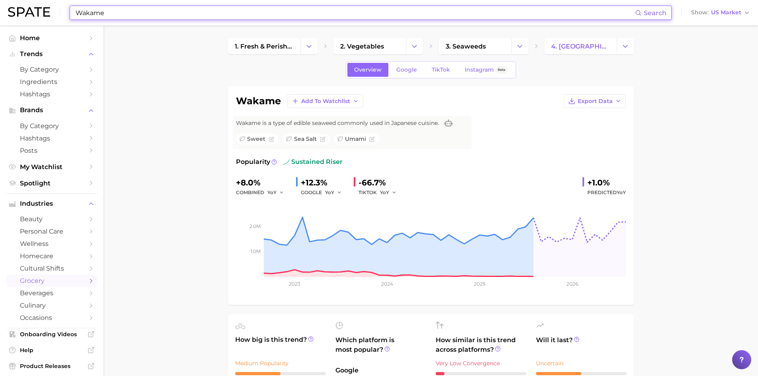
paste input "Cetrimonium Chlorid"
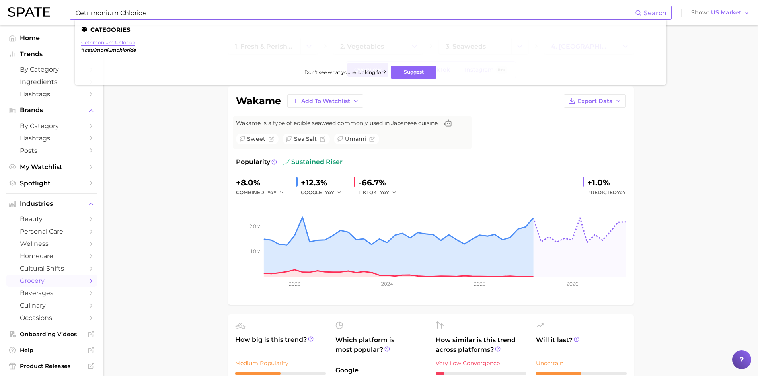
click at [117, 44] on link "cetrimonium chloride" at bounding box center [108, 42] width 54 height 6
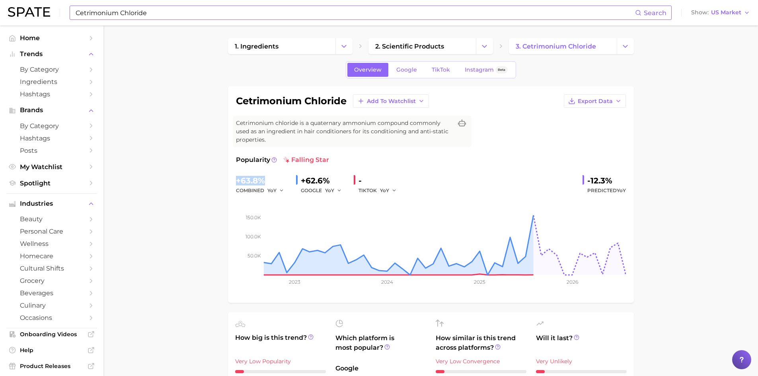
drag, startPoint x: 267, startPoint y: 183, endPoint x: 229, endPoint y: 175, distance: 38.7
click at [229, 175] on div "cetrimonium chloride Add to Watchlist Export Data Cetrimonium chloride is a qua…" at bounding box center [431, 194] width 406 height 216
click at [585, 103] on span "Export Data" at bounding box center [595, 101] width 35 height 7
click at [582, 129] on span "Time Series Image" at bounding box center [578, 130] width 53 height 7
drag, startPoint x: 615, startPoint y: 182, endPoint x: 579, endPoint y: 178, distance: 36.4
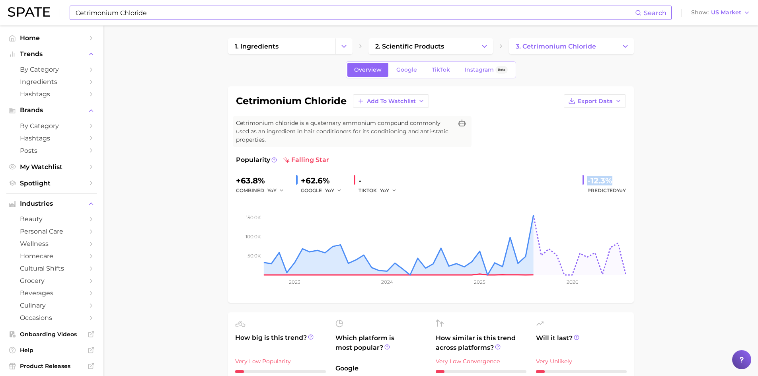
click at [579, 178] on div "+63.8% combined YoY +62.6% GOOGLE YoY - TIKTOK YoY -12.3% Predicted YoY" at bounding box center [431, 184] width 390 height 21
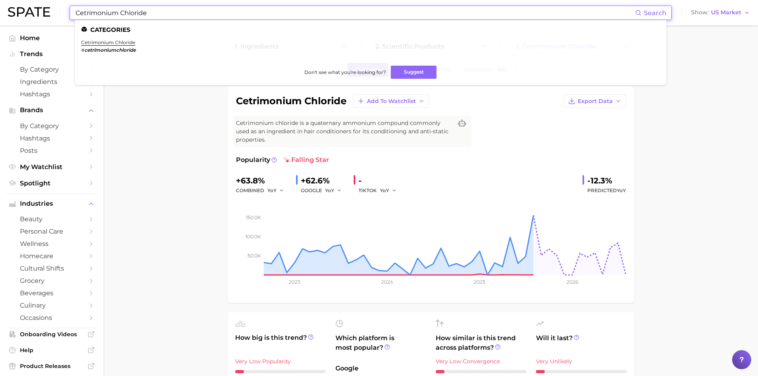
drag, startPoint x: 156, startPoint y: 16, endPoint x: 61, endPoint y: 3, distance: 95.2
click at [61, 3] on div "Cetrimonium Chloride Search Categories cetrimonium chloride # cetrimoniumchlori…" at bounding box center [379, 12] width 742 height 25
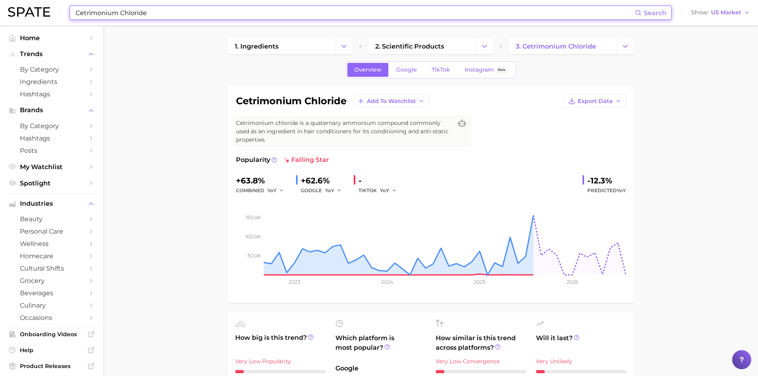
paste input "Behen"
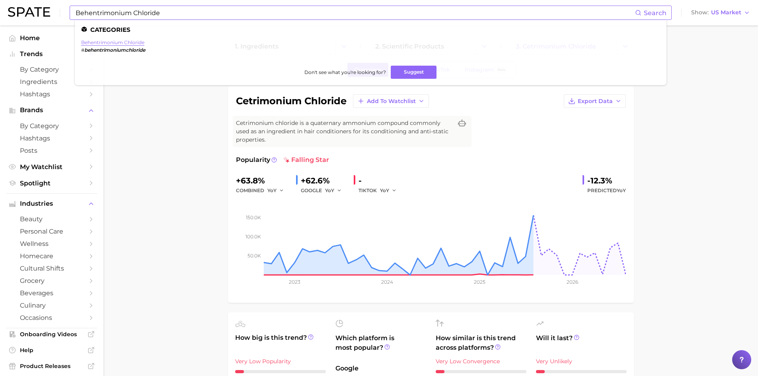
click at [106, 43] on link "behentrimonium chloride" at bounding box center [112, 42] width 63 height 6
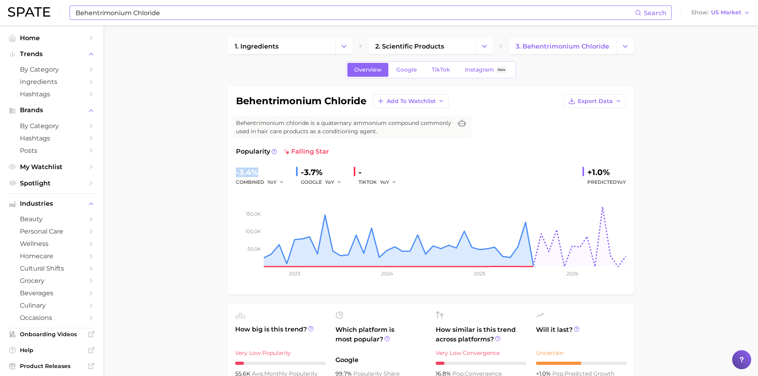
drag, startPoint x: 258, startPoint y: 174, endPoint x: 233, endPoint y: 173, distance: 25.5
click at [233, 173] on div "behentrimonium chloride Add to Watchlist Export Data Behentrimonium chloride is…" at bounding box center [431, 190] width 406 height 208
click at [590, 106] on button "Export Data" at bounding box center [595, 101] width 62 height 14
drag, startPoint x: 583, startPoint y: 131, endPoint x: 607, endPoint y: 267, distance: 138.1
click at [583, 131] on span "Time Series Image" at bounding box center [578, 130] width 53 height 7
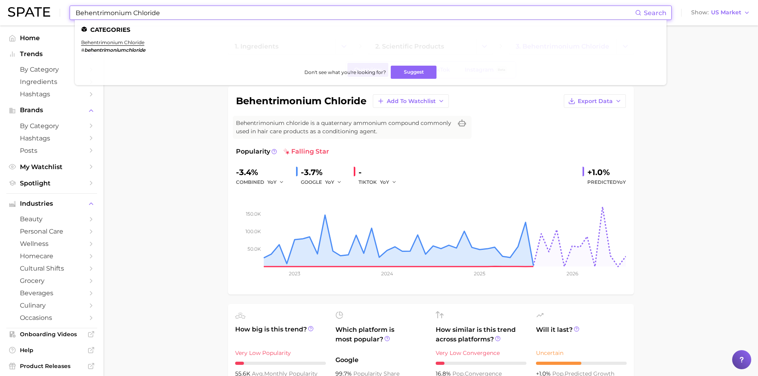
drag, startPoint x: 167, startPoint y: 11, endPoint x: 60, endPoint y: -3, distance: 107.5
click at [60, 0] on html "Behentrimonium Chloride Search Categories behentrimonium chloride # behentrimon…" at bounding box center [379, 188] width 758 height 376
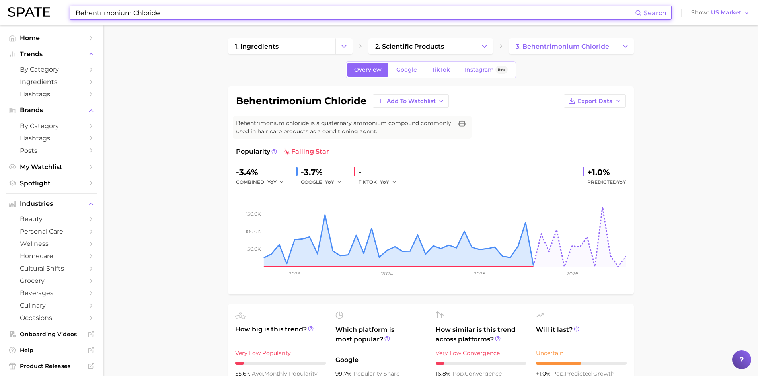
paste input "Euterpe Oleracea Fruit Oil"
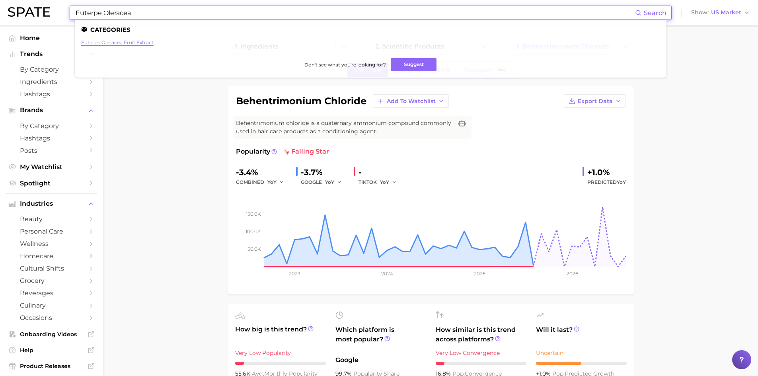
type input "Euterpe Oleracea"
click at [144, 41] on link "euterpe oleracea fruit extract" at bounding box center [117, 42] width 72 height 6
